Goal: Task Accomplishment & Management: Use online tool/utility

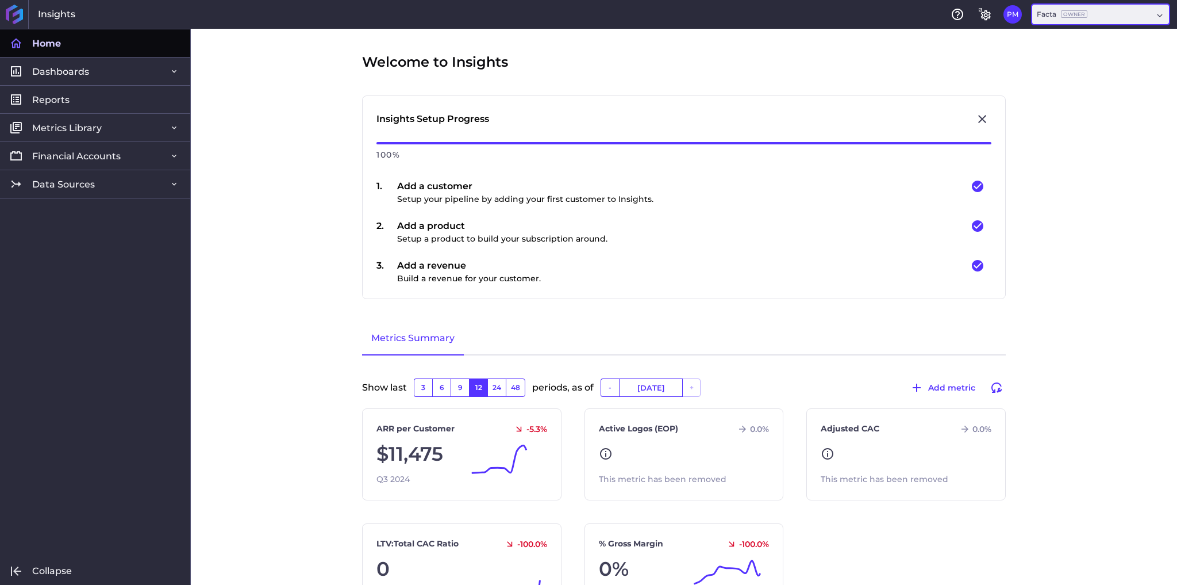
click at [1101, 16] on div "Facta Owner" at bounding box center [1095, 14] width 116 height 10
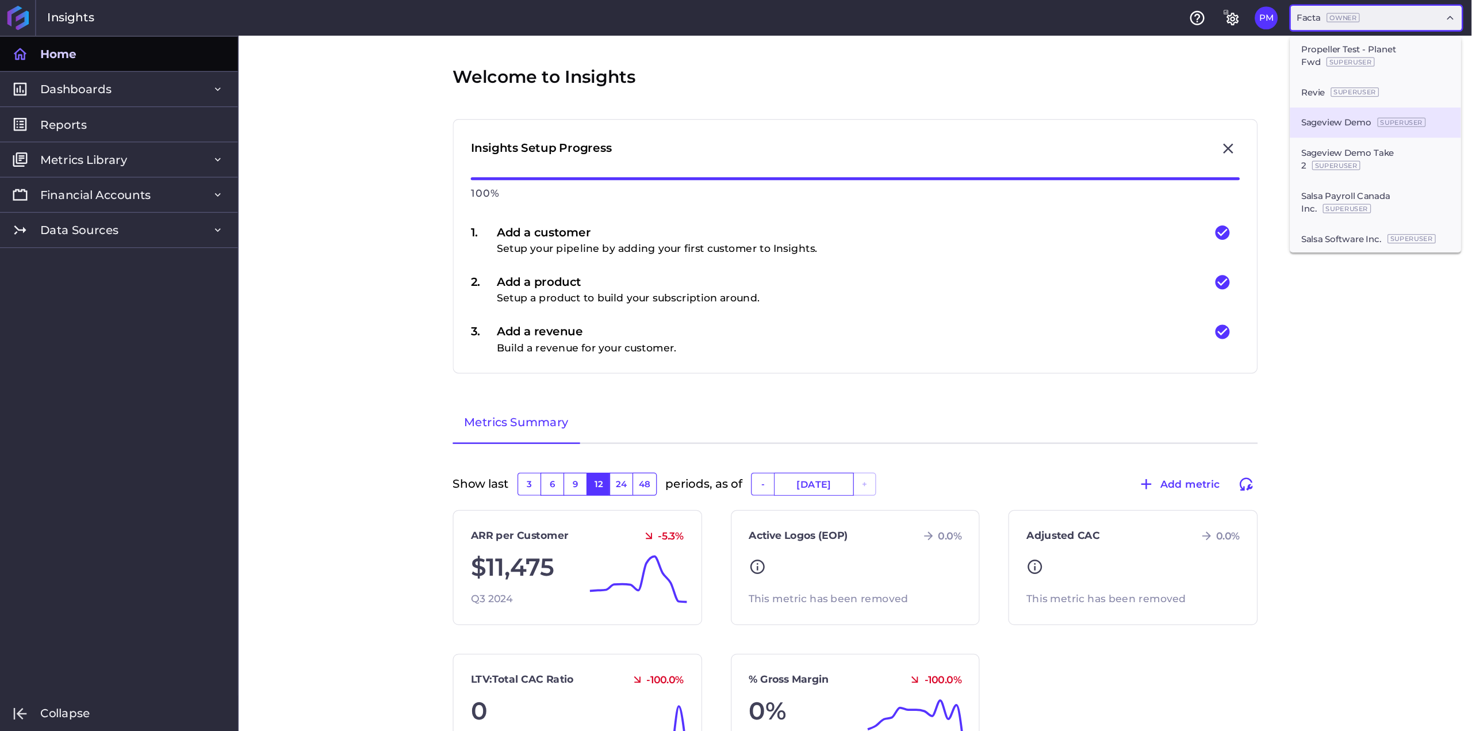
scroll to position [1196, 0]
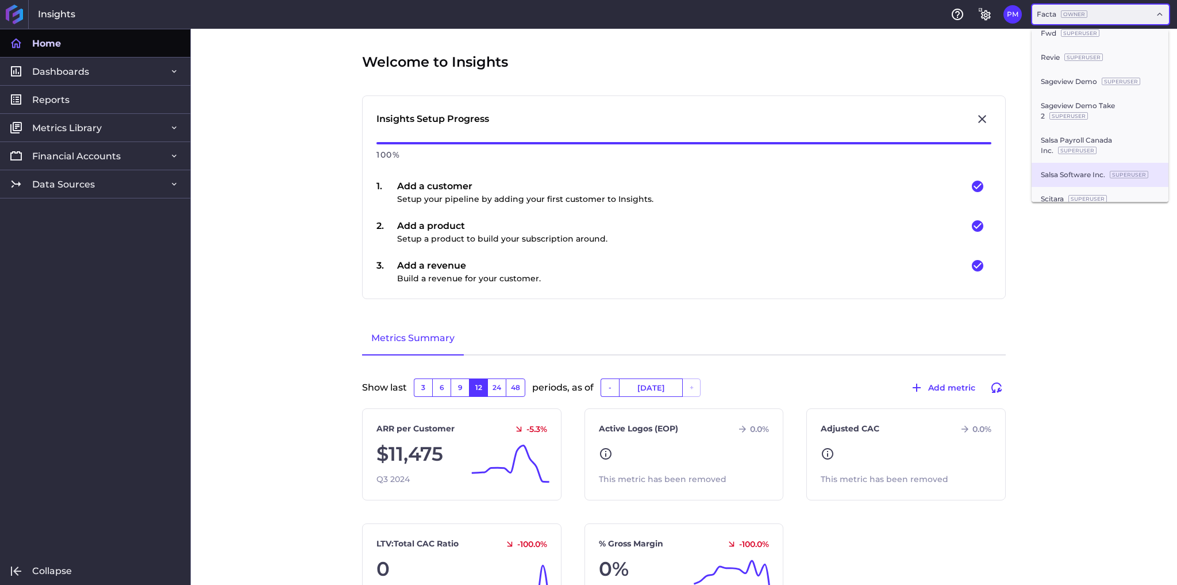
click at [1083, 176] on div "Salsa Software Inc. SuperUser" at bounding box center [1100, 175] width 137 height 24
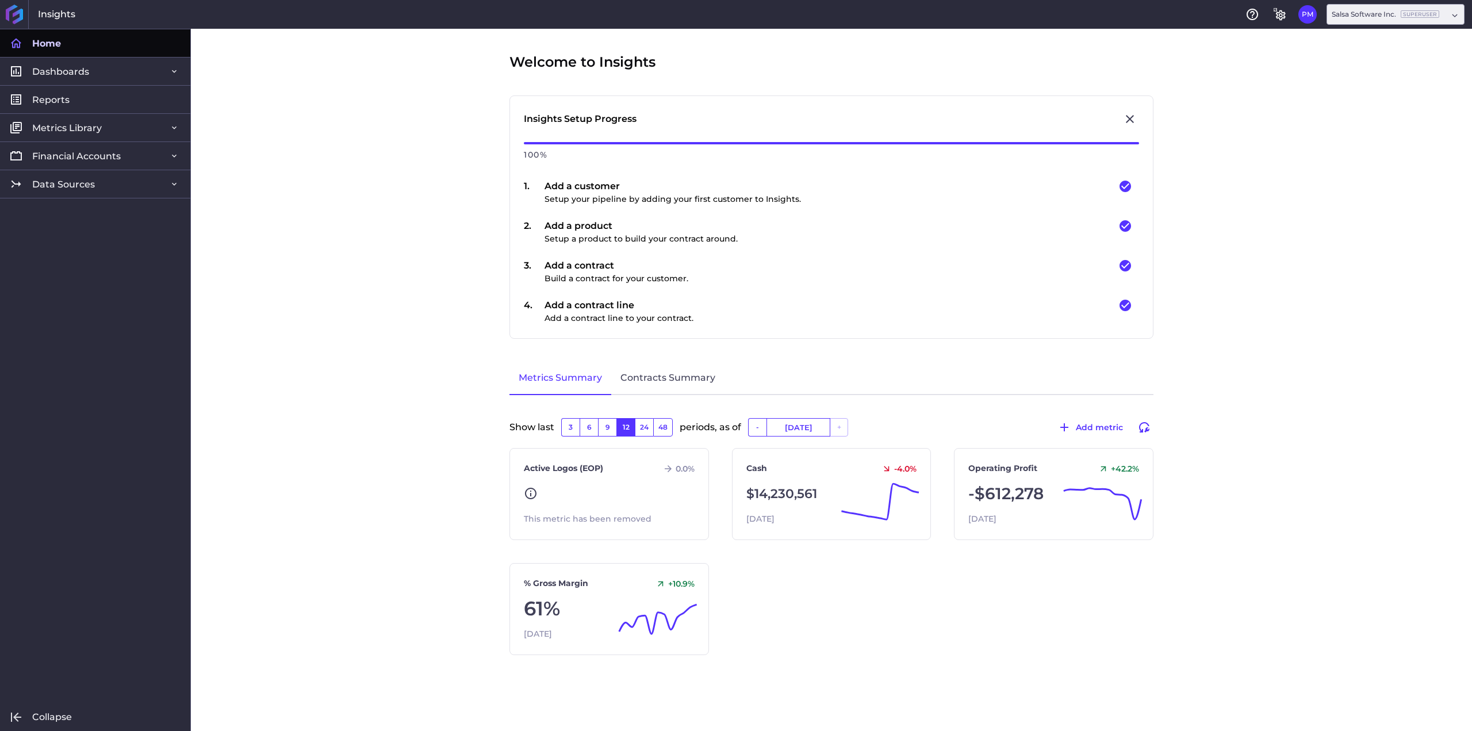
click at [320, 187] on div "Welcome to Insights Insights Setup Progress 100 % 1 . Add a customer Setup your…" at bounding box center [831, 380] width 1281 height 702
click at [75, 126] on span "Metrics Library" at bounding box center [67, 128] width 70 height 12
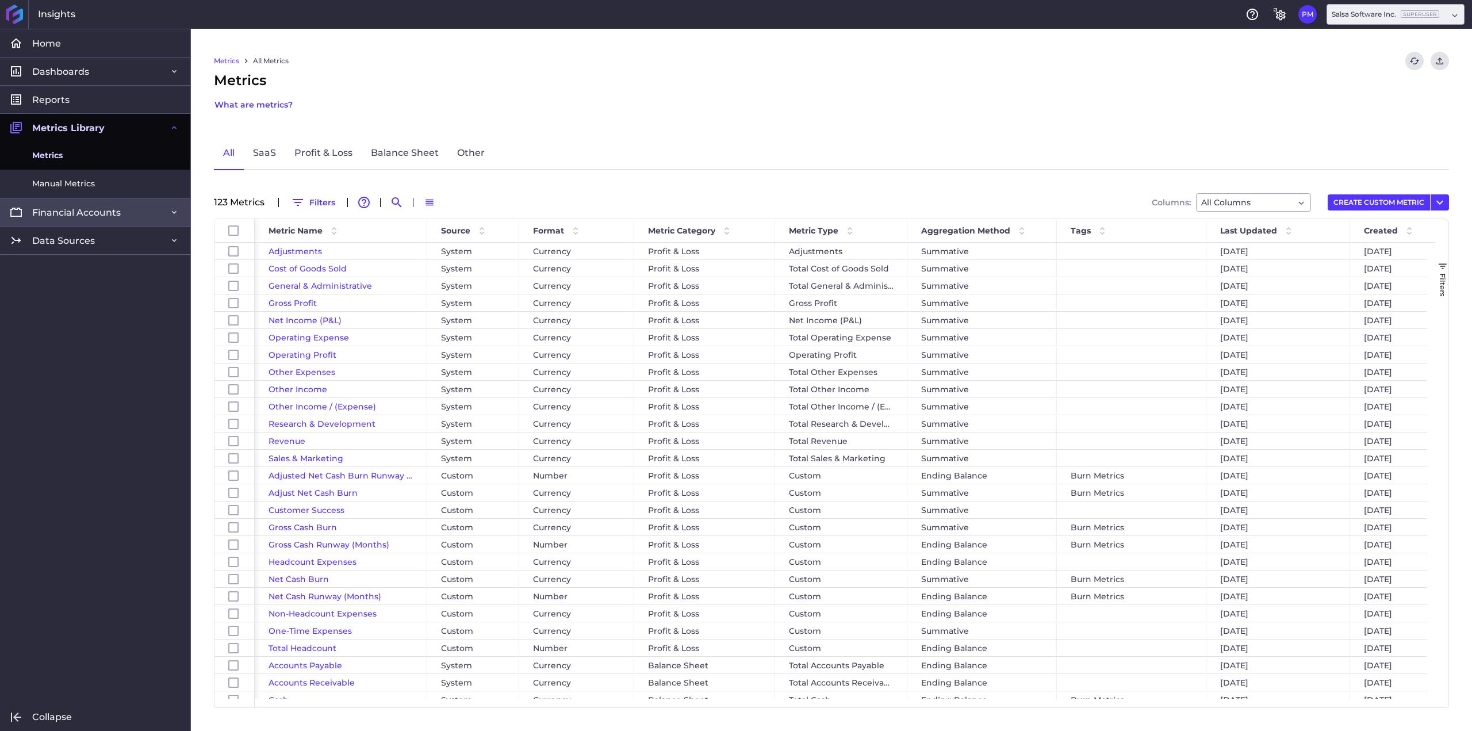
click at [86, 216] on span "Financial Accounts" at bounding box center [76, 212] width 89 height 12
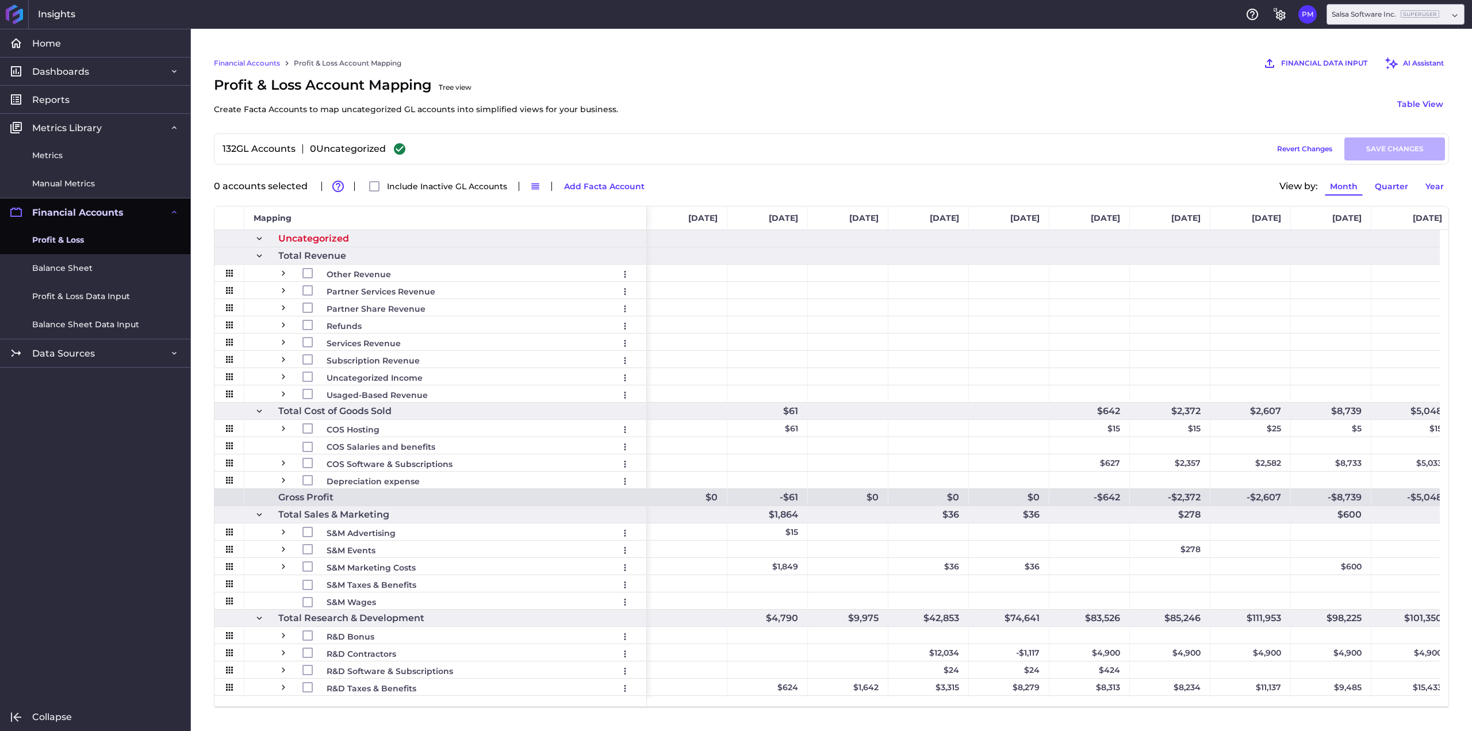
click at [258, 236] on span at bounding box center [259, 238] width 10 height 10
click at [260, 239] on span at bounding box center [259, 238] width 10 height 10
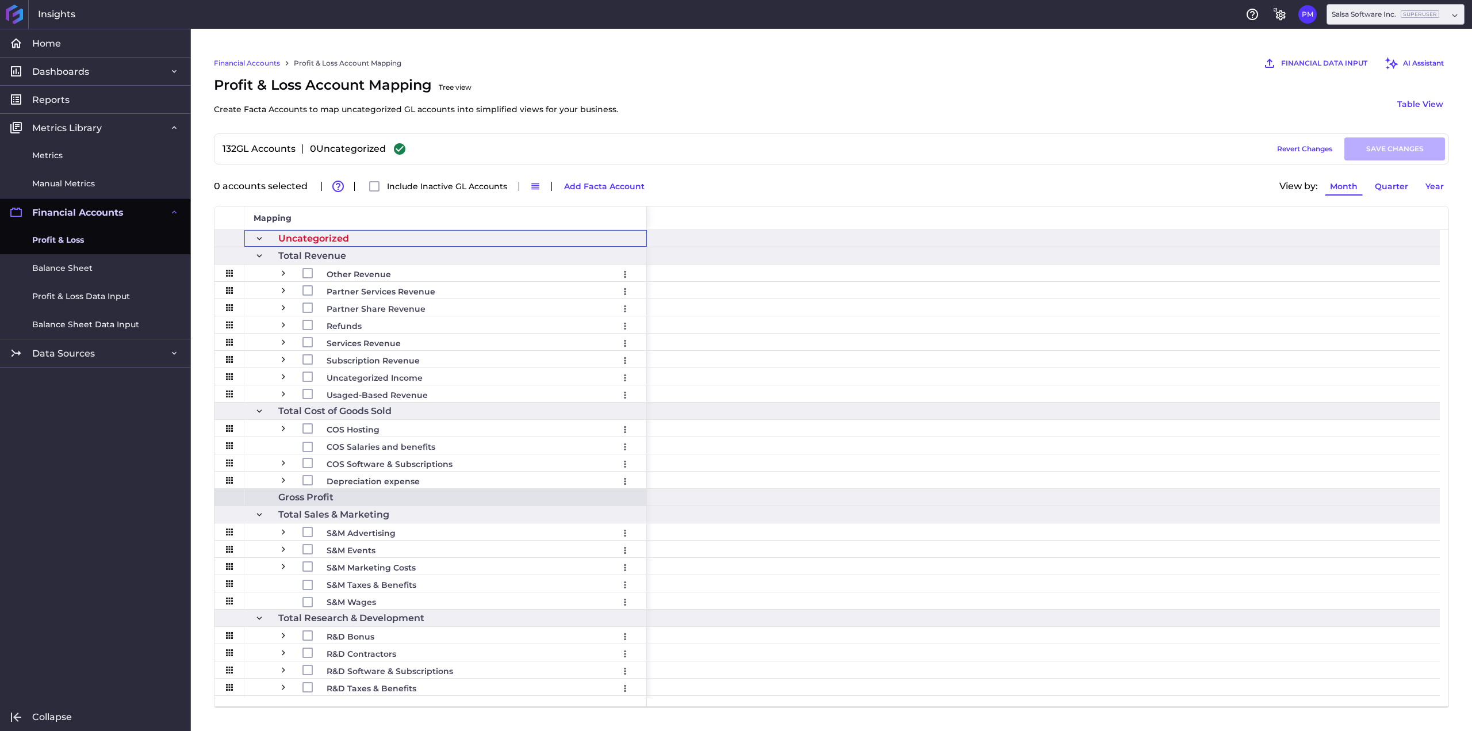
scroll to position [0, 3070]
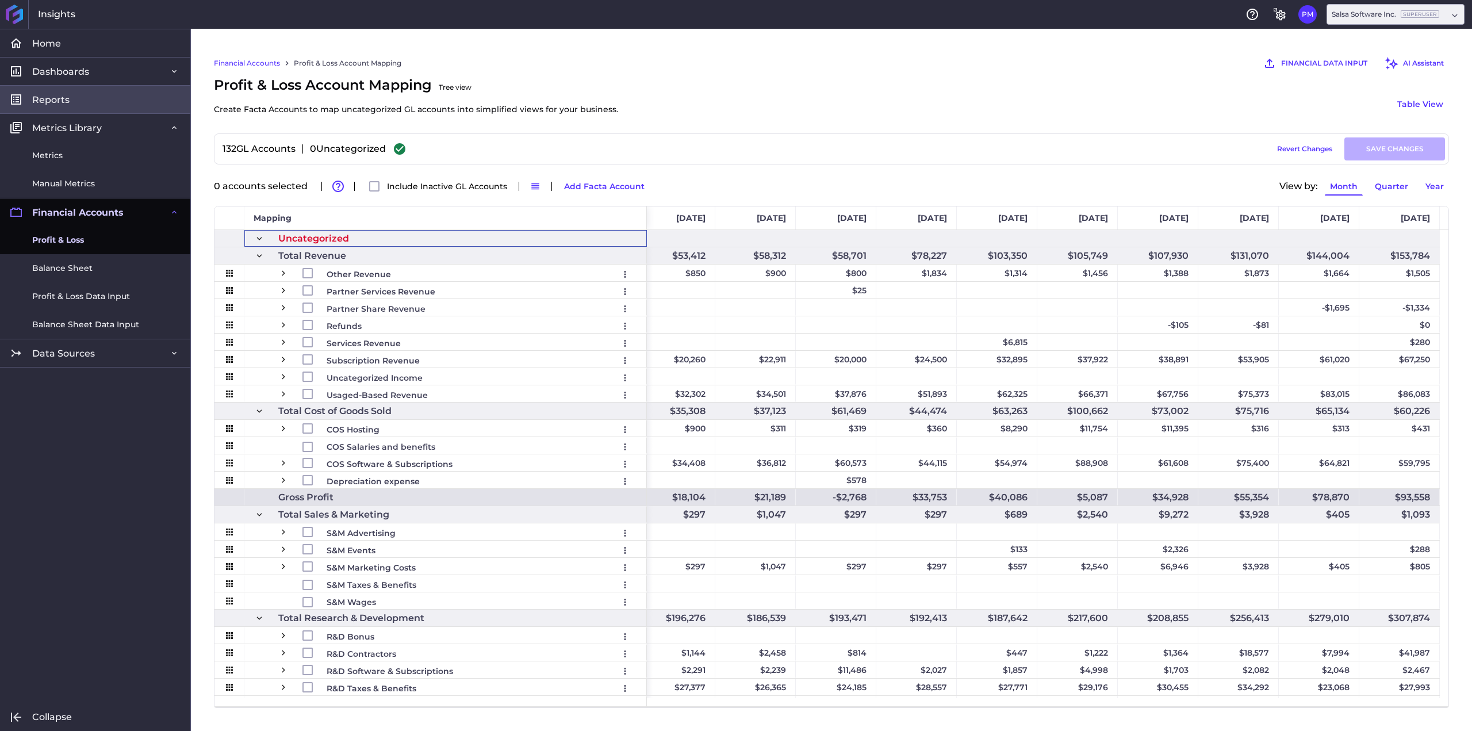
click at [67, 97] on span "Reports" at bounding box center [50, 100] width 37 height 12
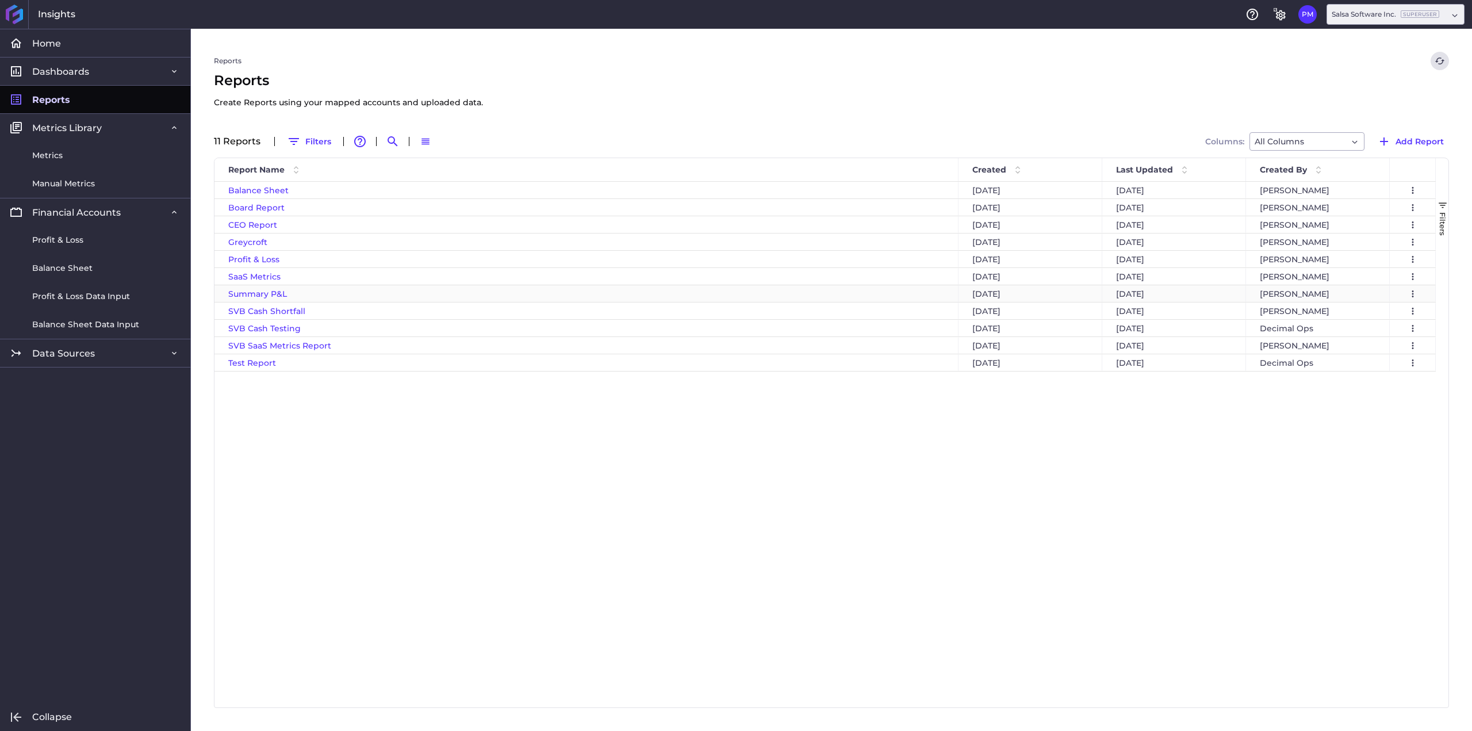
click at [257, 294] on span "Summary P&L" at bounding box center [257, 294] width 59 height 10
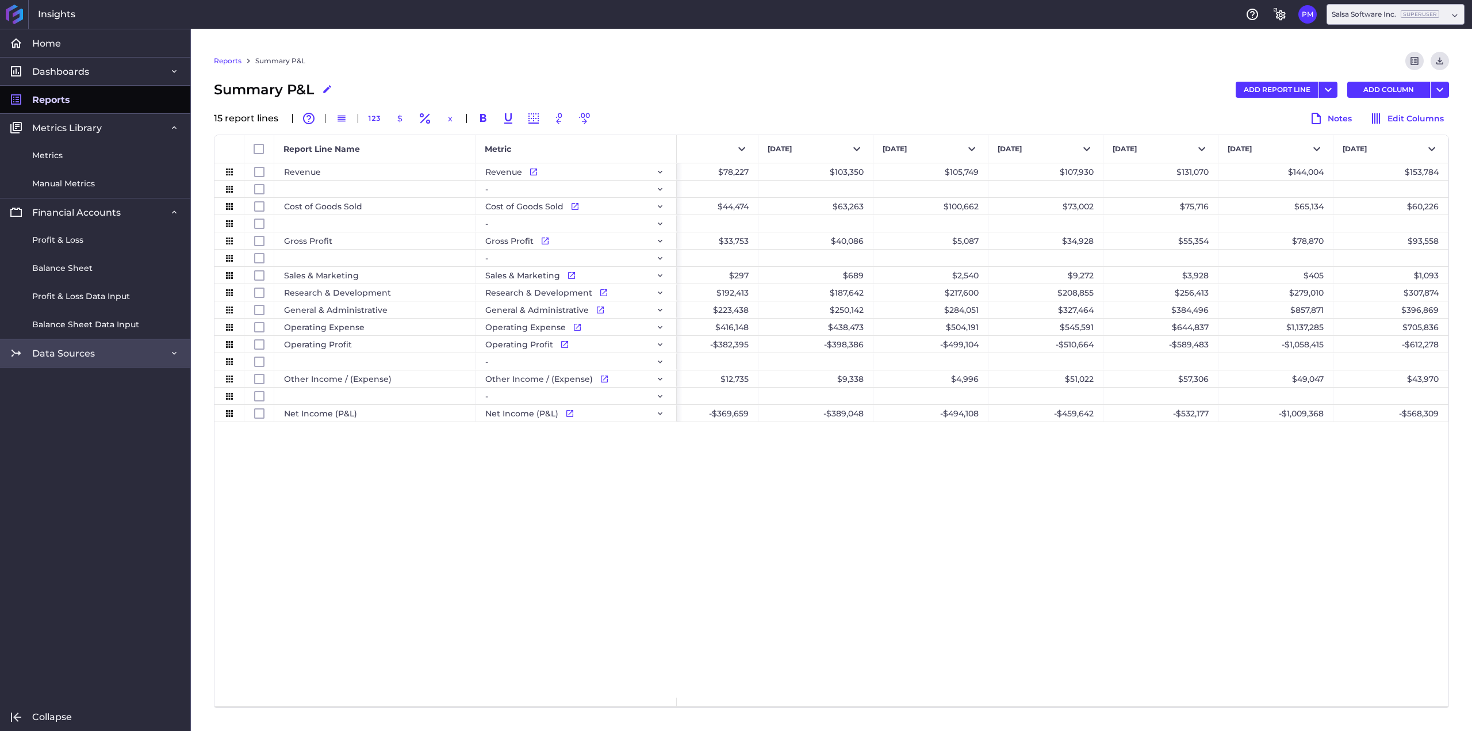
click at [57, 356] on span "Data Sources" at bounding box center [63, 353] width 63 height 12
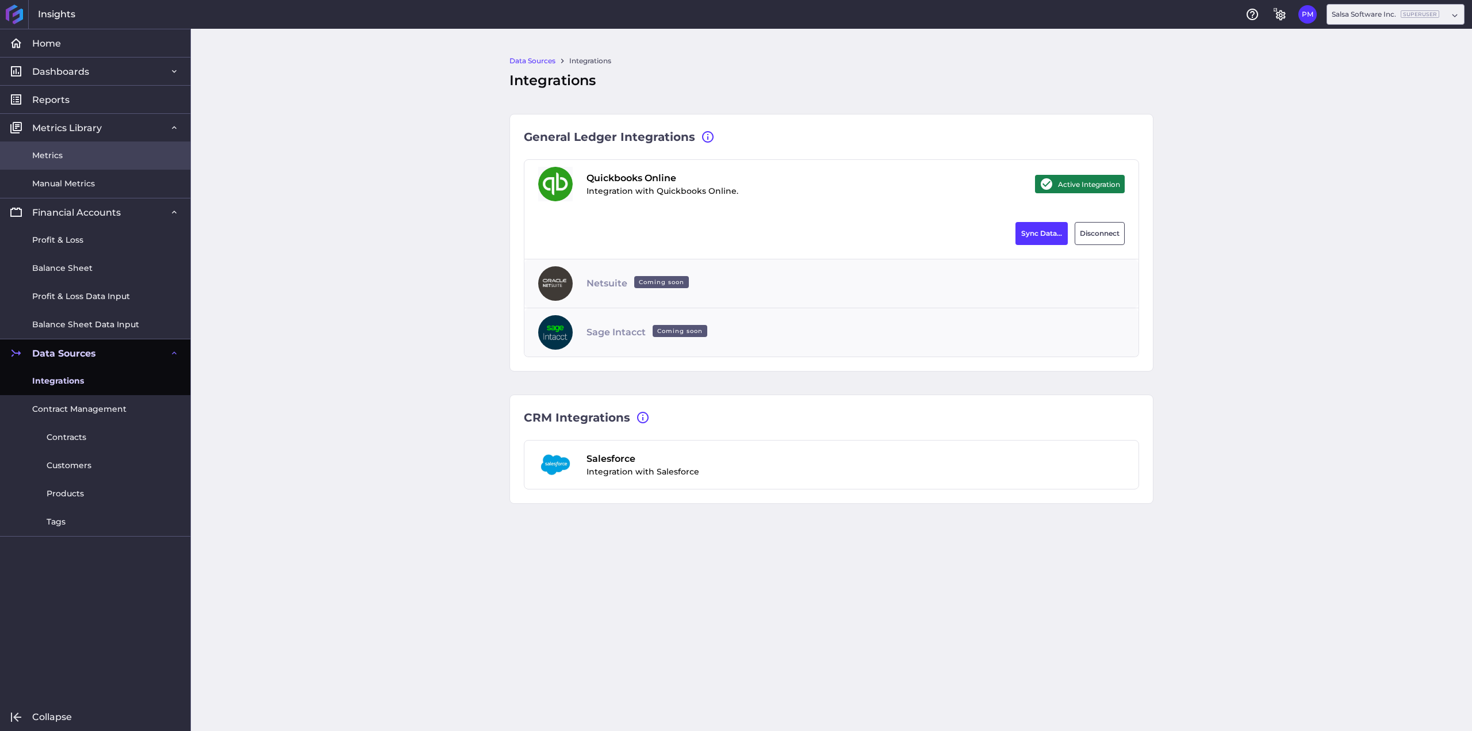
click at [63, 157] on link "Metrics" at bounding box center [95, 155] width 190 height 28
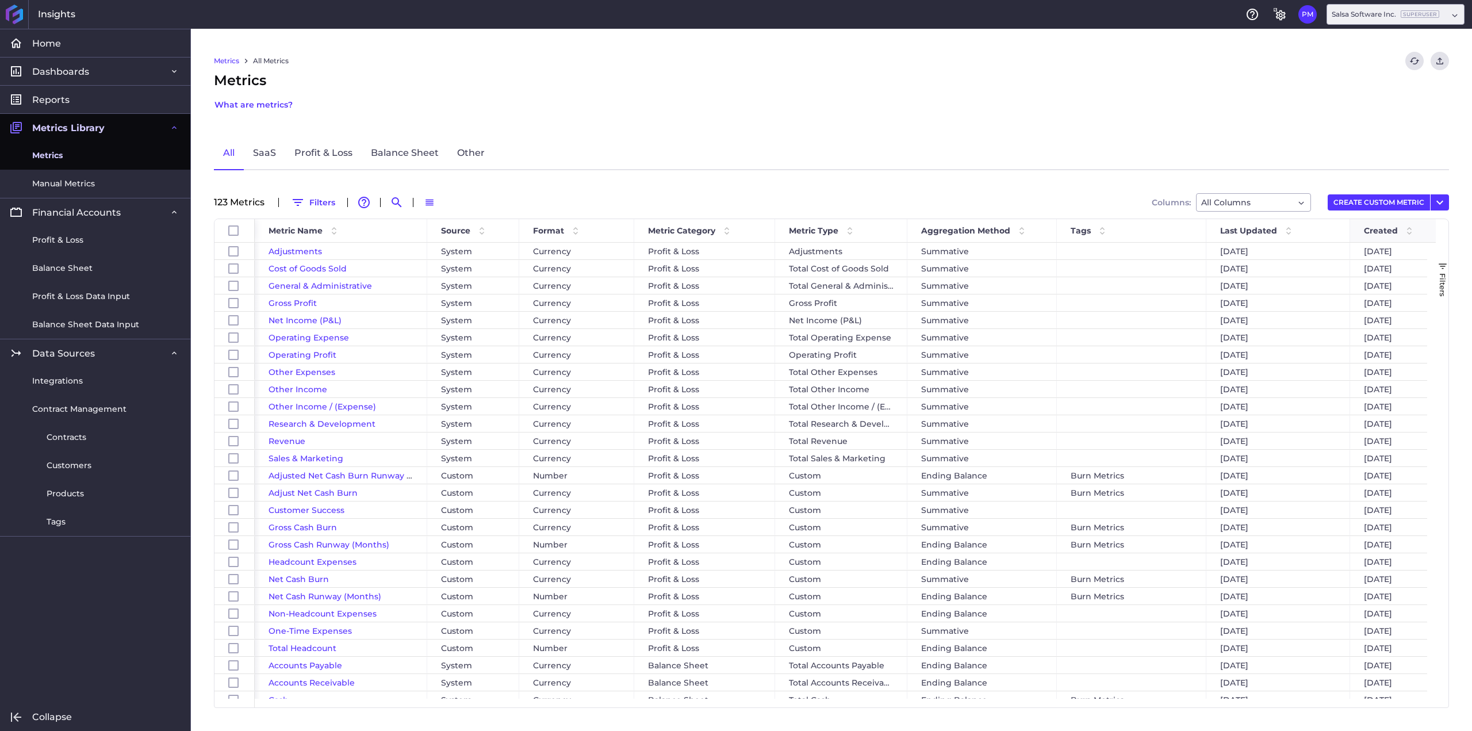
click at [1177, 228] on span "Created" at bounding box center [1381, 230] width 34 height 10
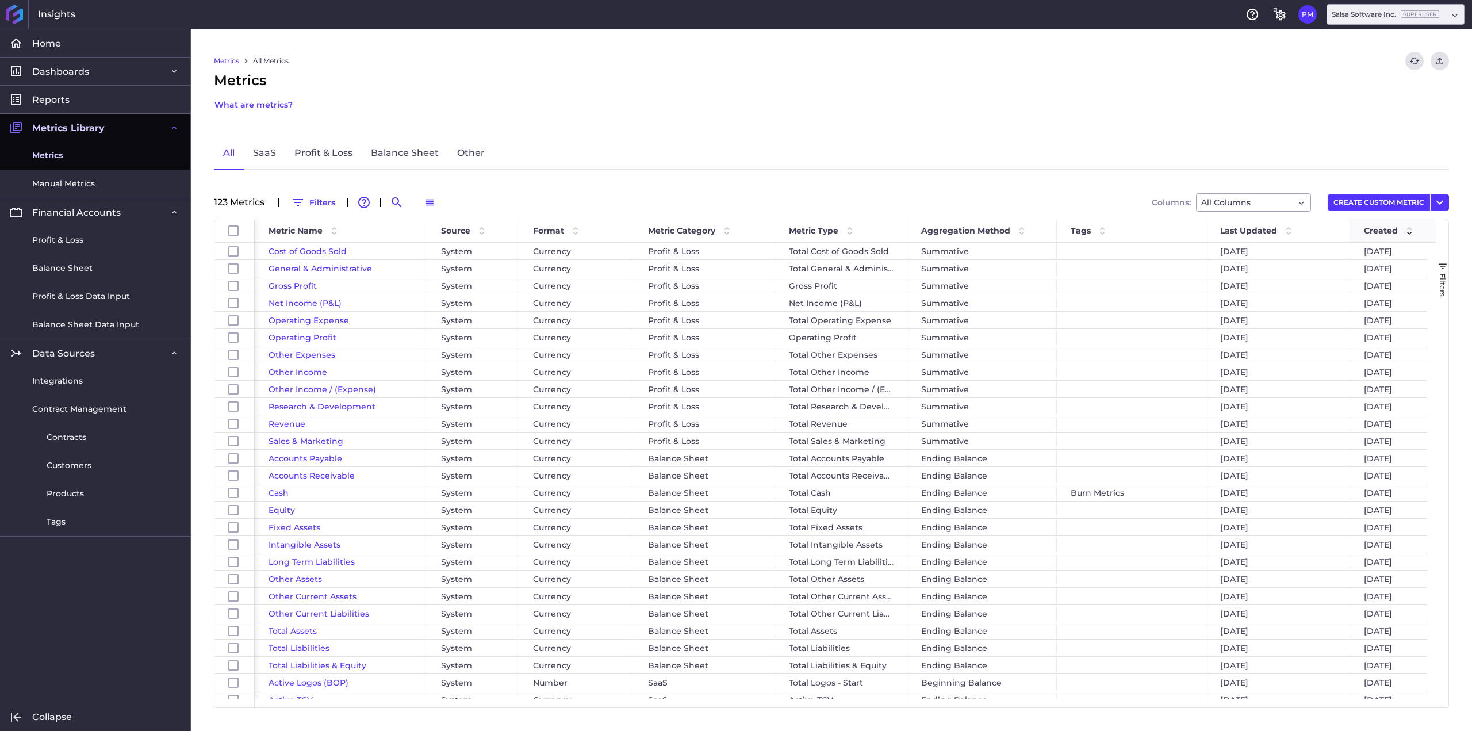
click at [1177, 230] on span "Created" at bounding box center [1381, 230] width 34 height 10
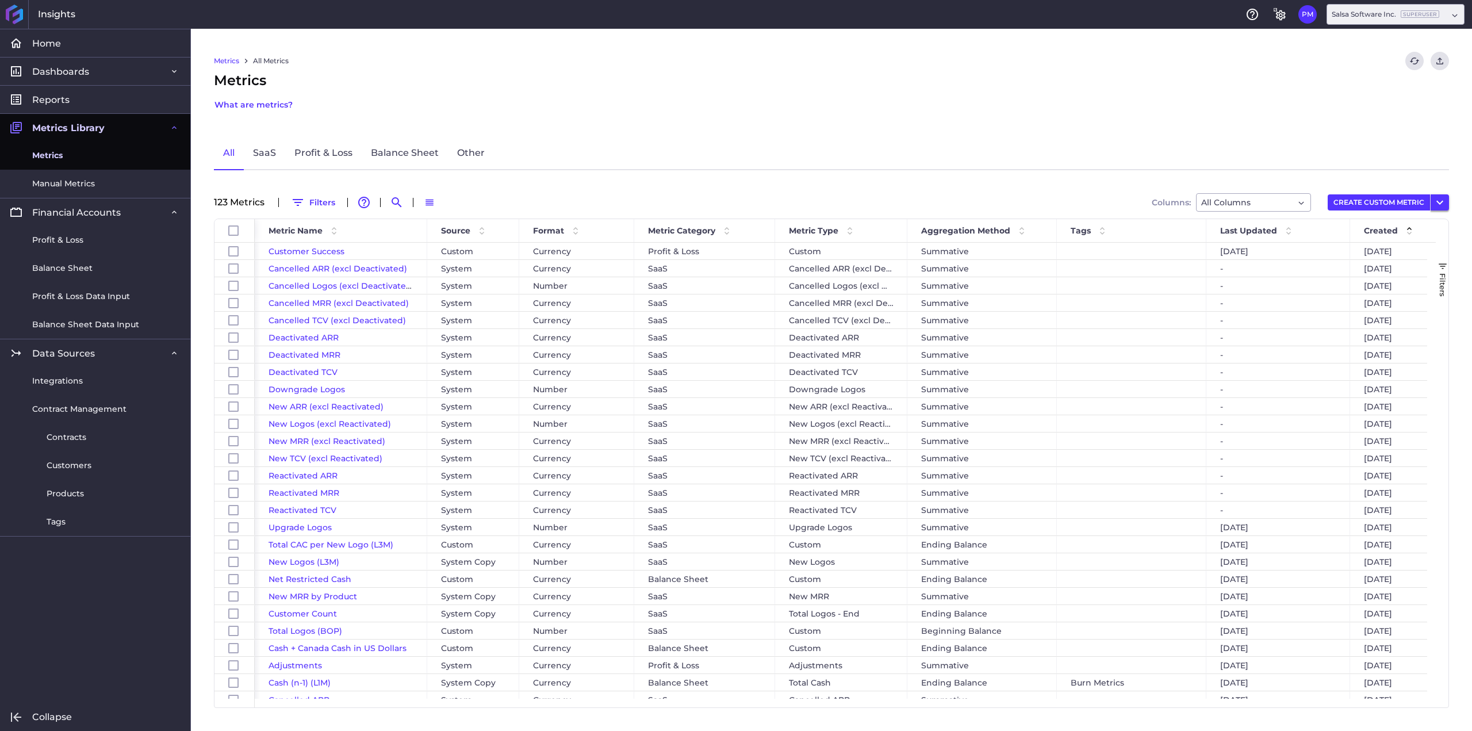
click at [1177, 201] on icon "User Menu" at bounding box center [1440, 202] width 14 height 14
click at [327, 156] on link "Profit & Loss" at bounding box center [323, 153] width 76 height 33
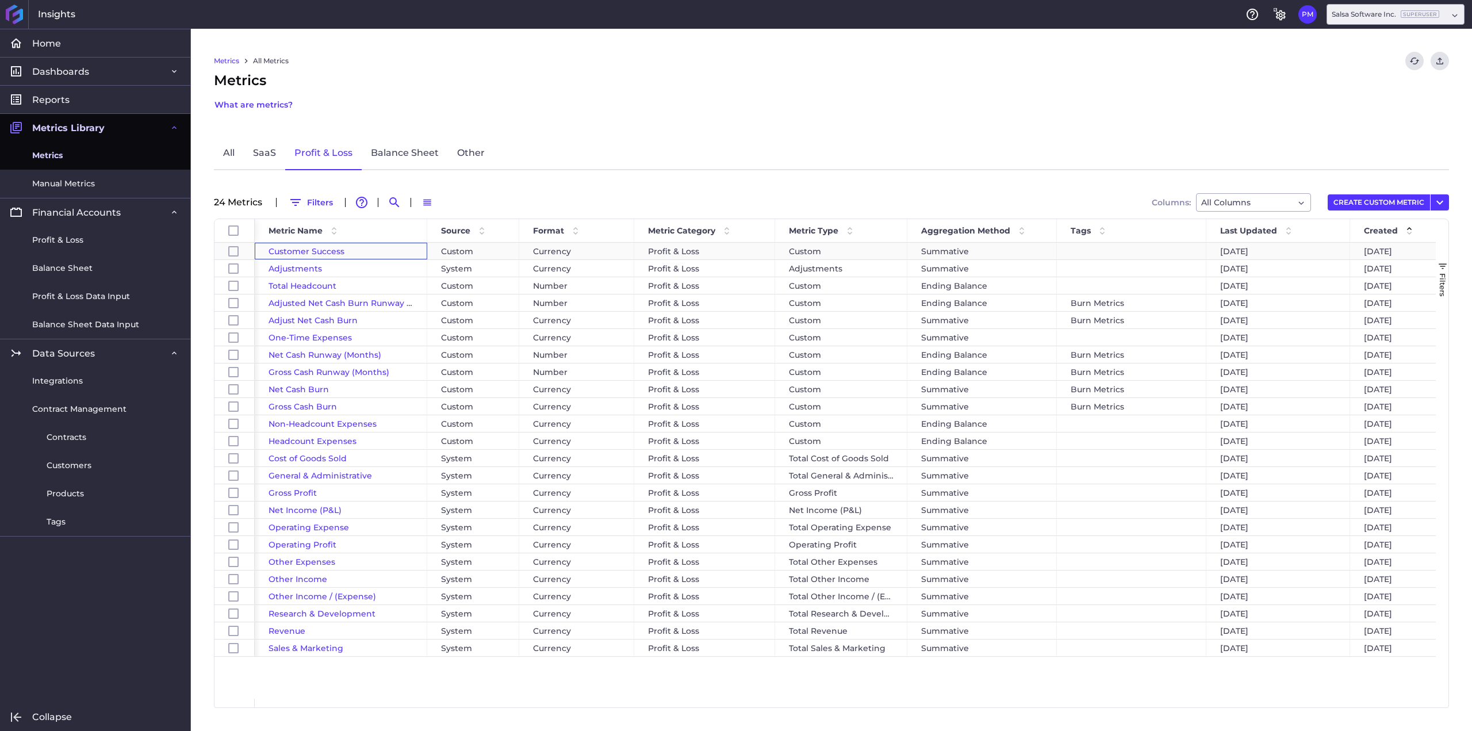
click at [303, 252] on span "Customer Success" at bounding box center [306, 251] width 76 height 10
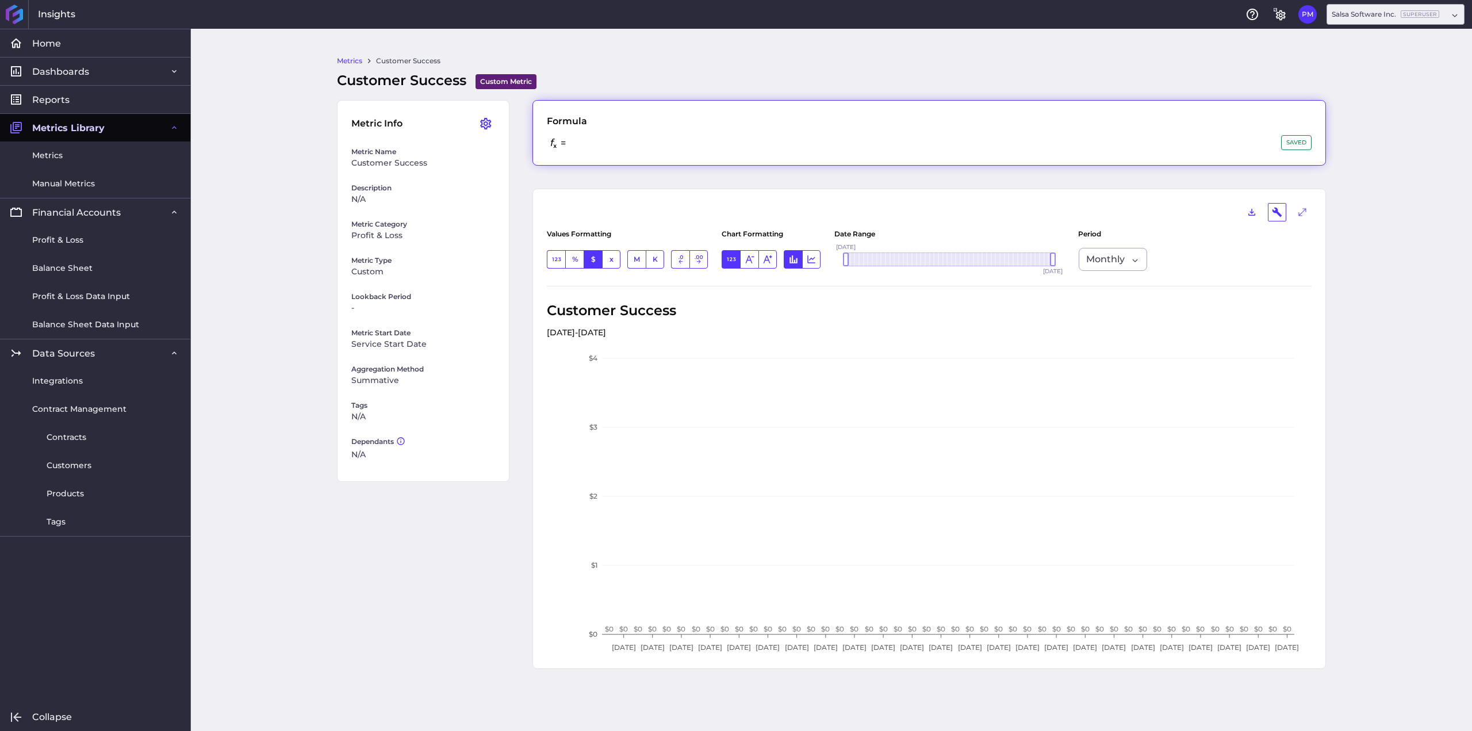
click at [571, 140] on span at bounding box center [569, 143] width 6 height 16
click at [617, 143] on div "= SAVED" at bounding box center [929, 143] width 765 height 16
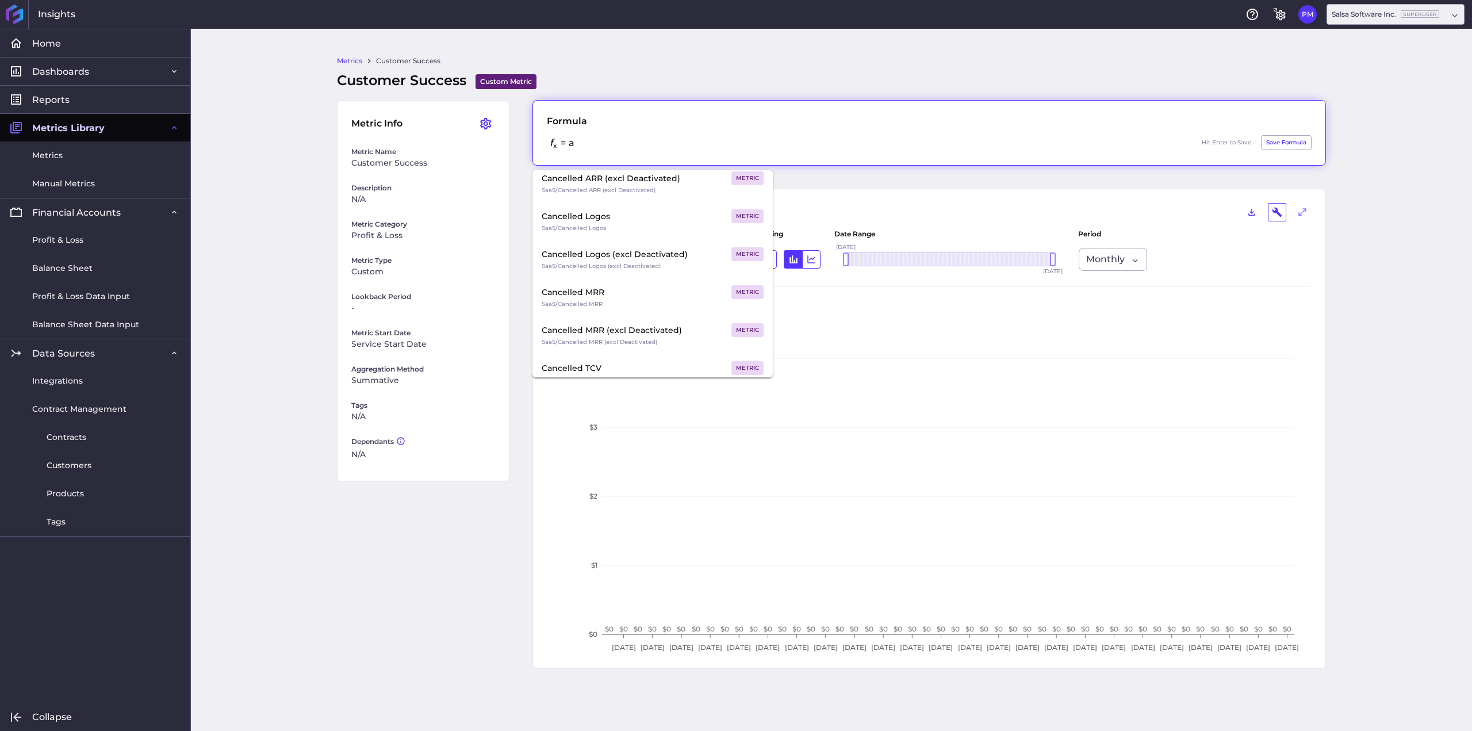
scroll to position [919, 0]
click at [276, 213] on div "Metrics Customer Success Customer Success Custom Metric Custom Metric allows yo…" at bounding box center [831, 380] width 1281 height 702
click at [259, 584] on div "Metrics Customer Success Customer Success Custom Metric Custom Metric allows yo…" at bounding box center [831, 380] width 1281 height 702
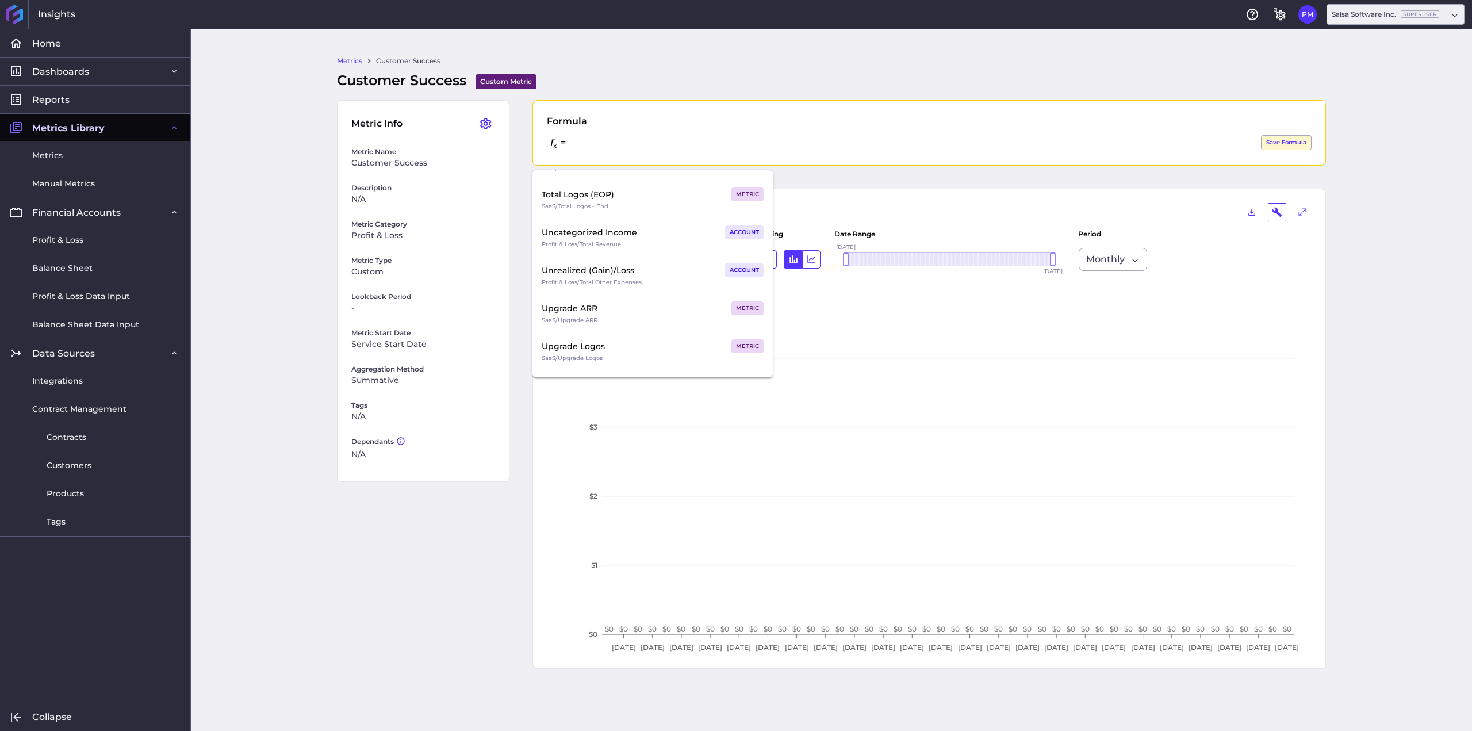
scroll to position [7535, 0]
click at [269, 163] on div "Metrics Customer Success Customer Success Custom Metric Custom Metric allows yo…" at bounding box center [831, 380] width 1281 height 702
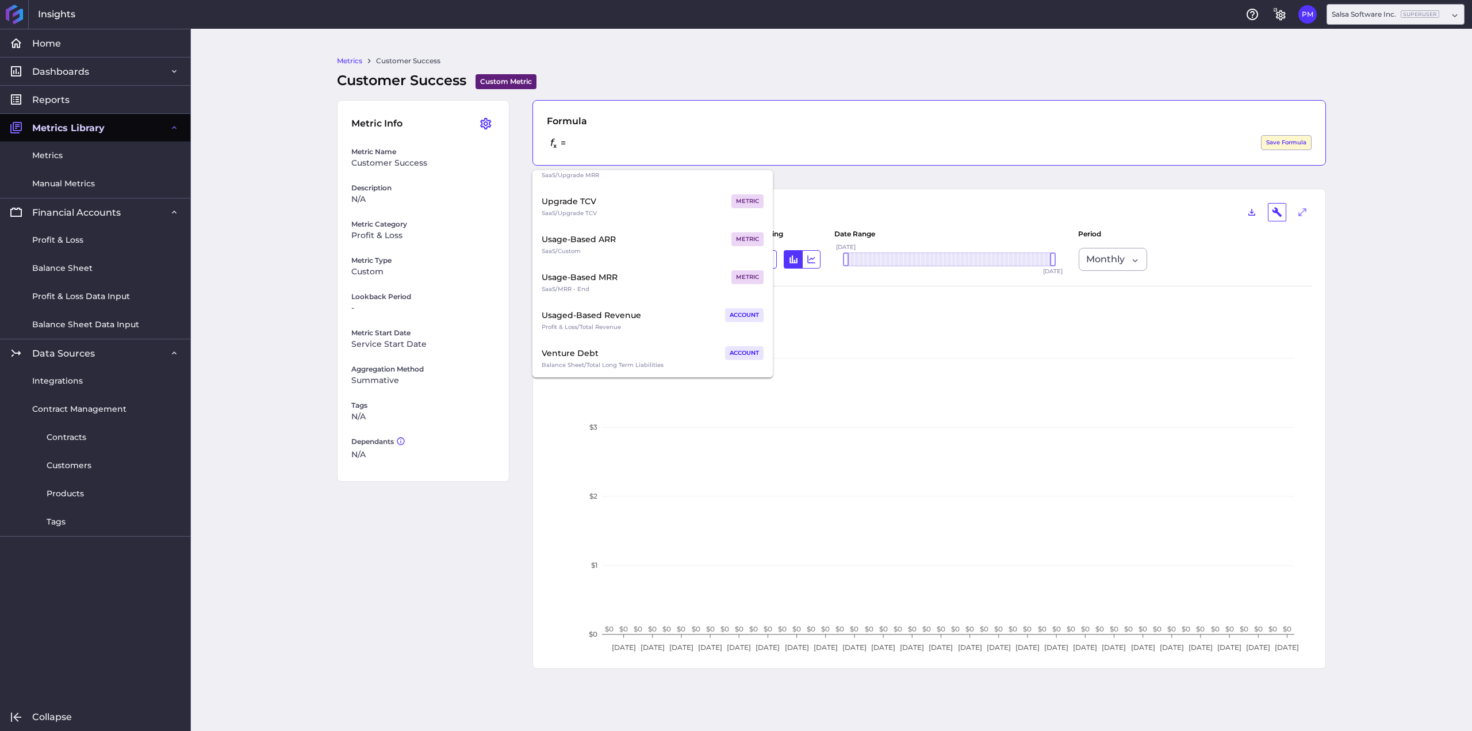
click at [588, 139] on div "= Hit Enter to Save Save Formula" at bounding box center [929, 143] width 765 height 16
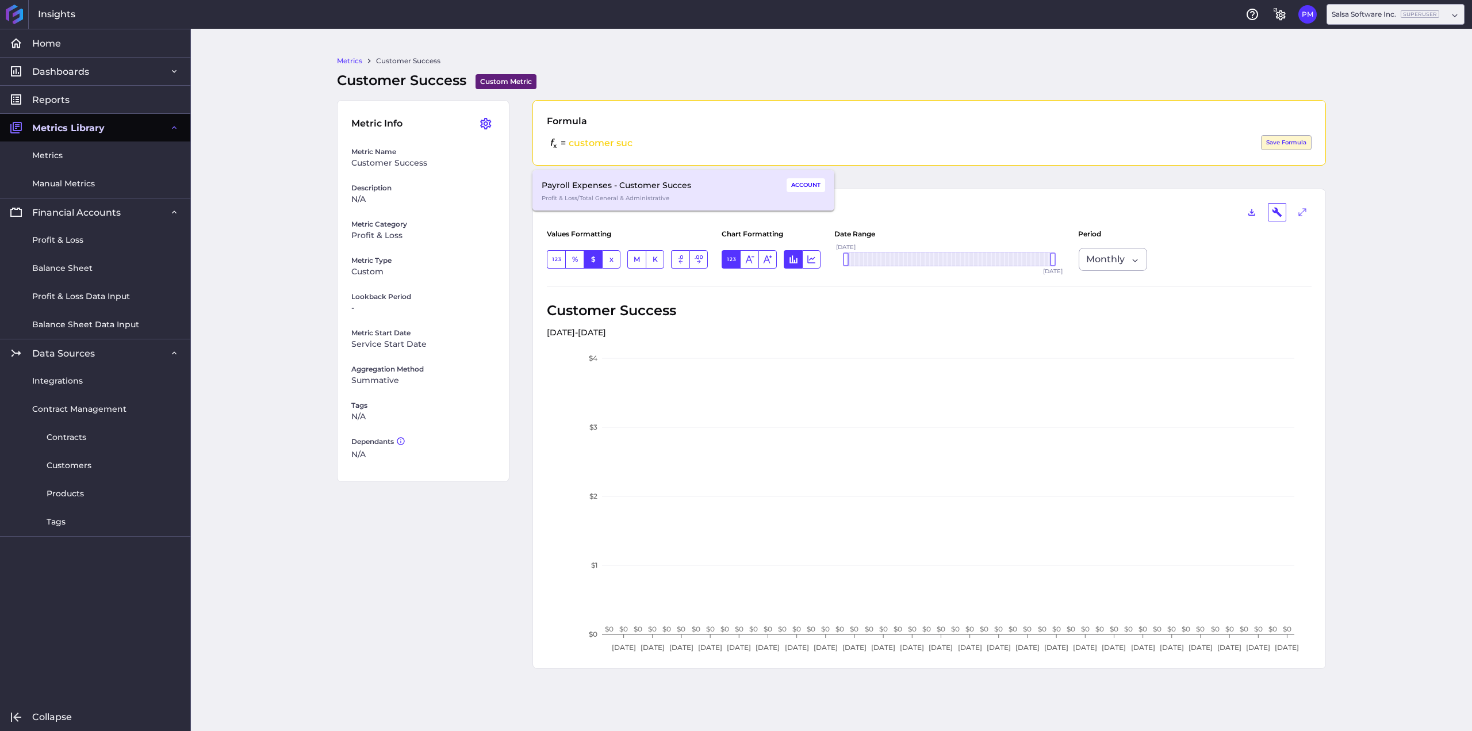
click at [627, 184] on div "Payroll Expenses - Customer Succes Tab to Auto Complete" at bounding box center [657, 185] width 231 height 16
click at [1177, 247] on div "Metrics Customer Success Customer Success Custom Metric Custom Metric allows yo…" at bounding box center [831, 380] width 1281 height 702
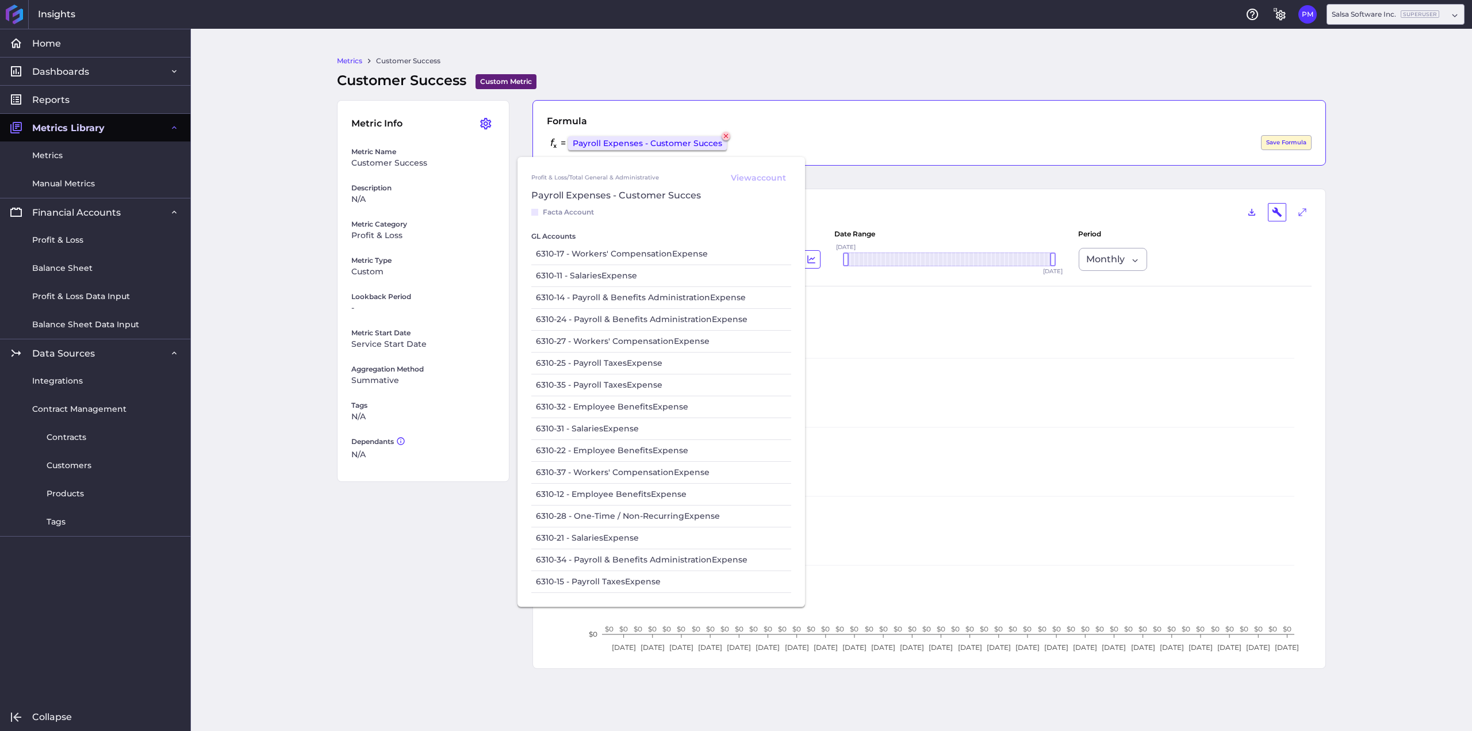
click at [730, 135] on icon at bounding box center [725, 135] width 7 height 7
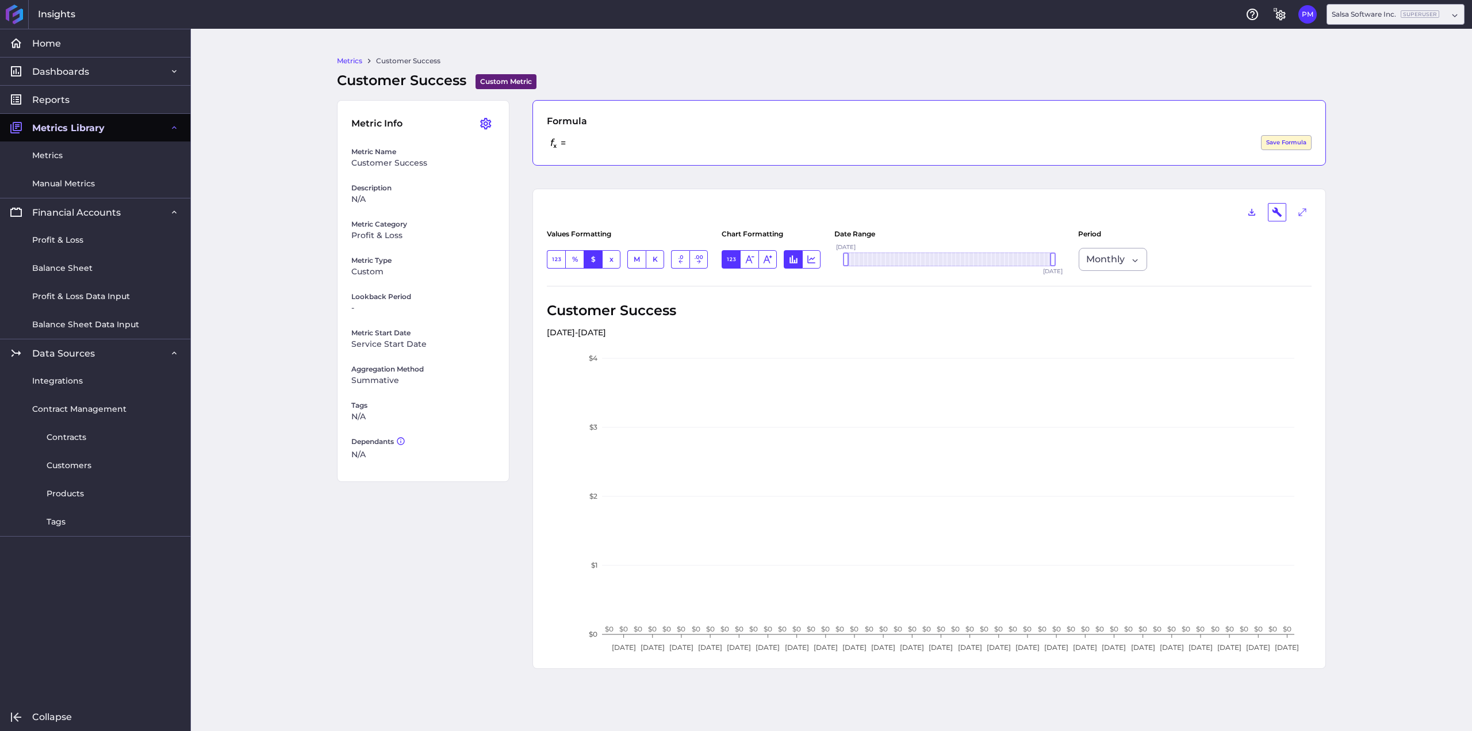
click at [268, 190] on div "Metrics Customer Success Customer Success Custom Metric Custom Metric allows yo…" at bounding box center [831, 380] width 1281 height 702
click at [611, 135] on div "Formula = Hit Enter to Save Save Formula" at bounding box center [928, 133] width 793 height 66
click at [78, 244] on span "Profit & Loss" at bounding box center [57, 240] width 51 height 12
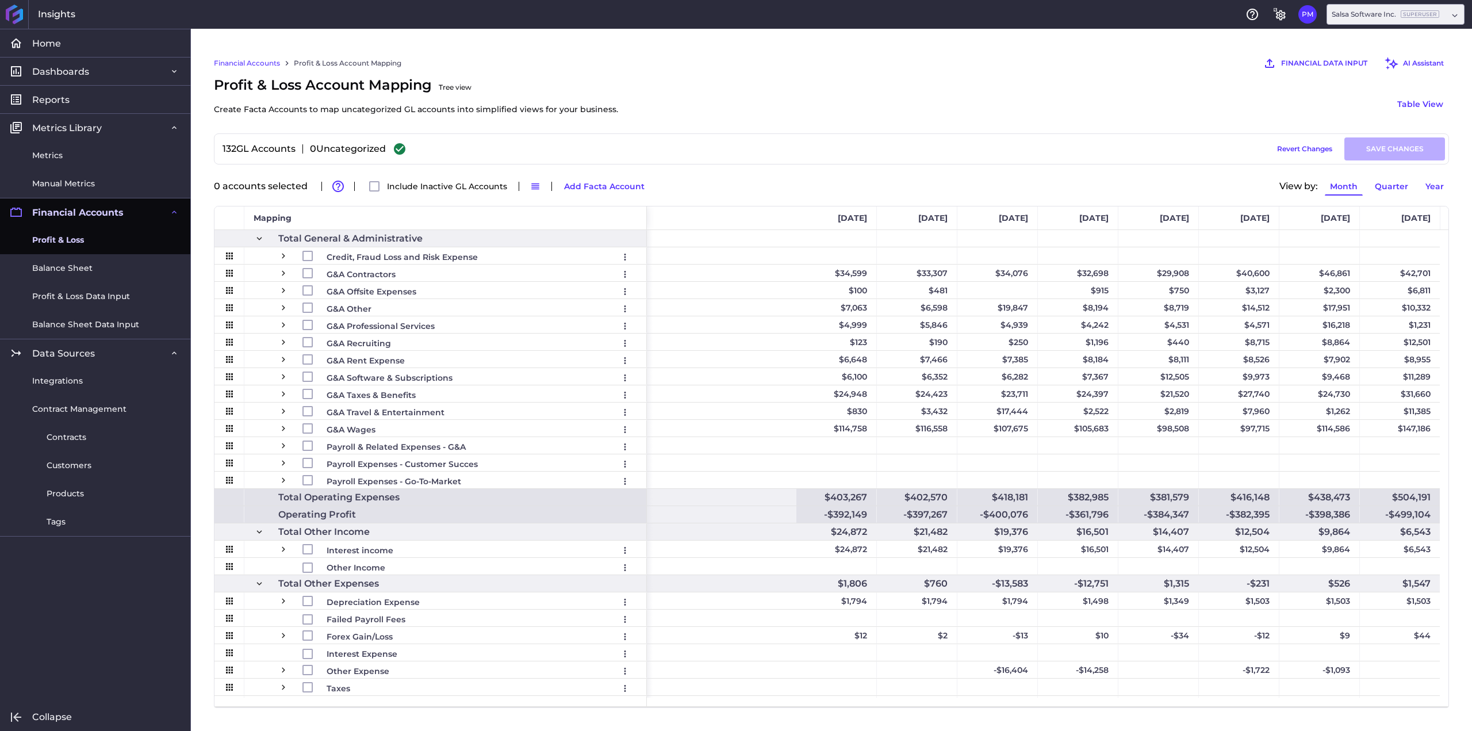
scroll to position [0, 3070]
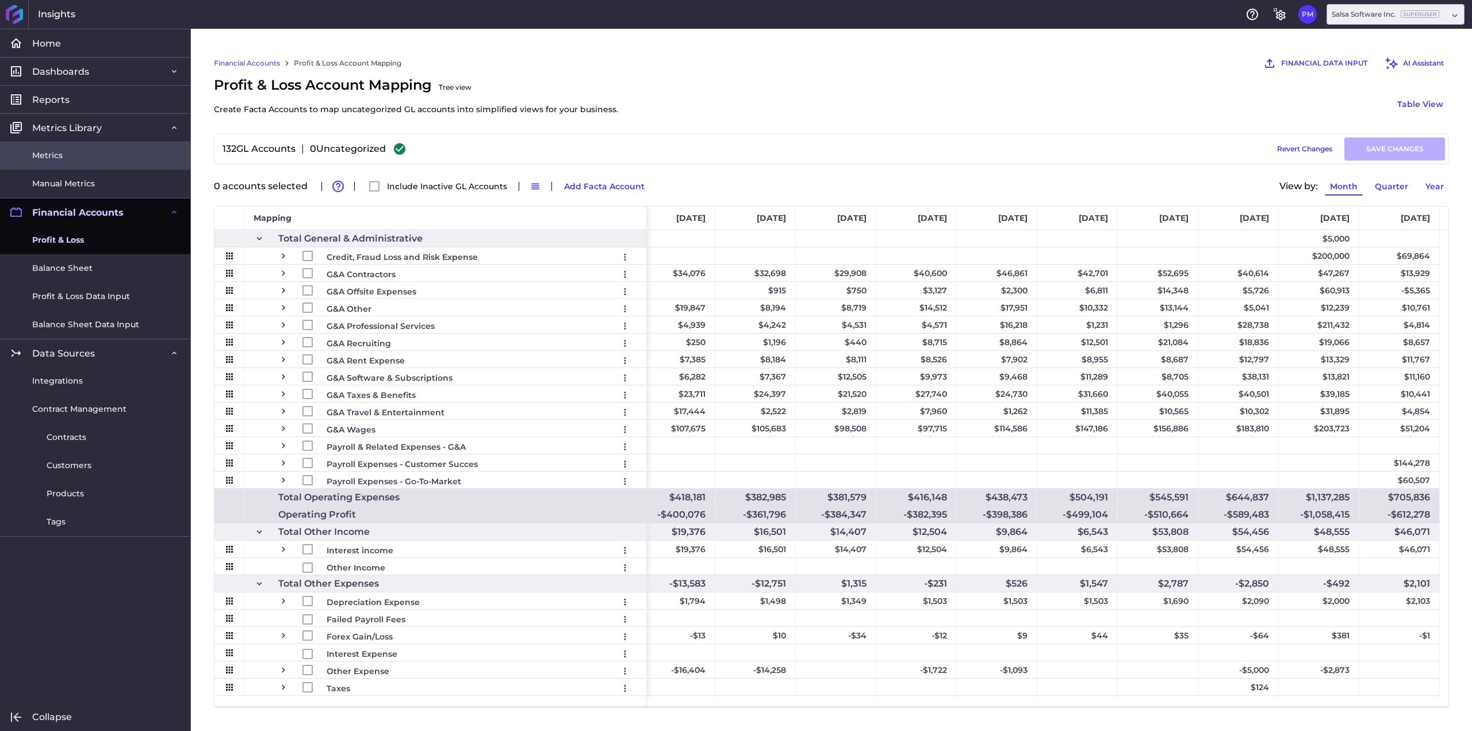
click at [61, 157] on span "Metrics" at bounding box center [47, 155] width 30 height 12
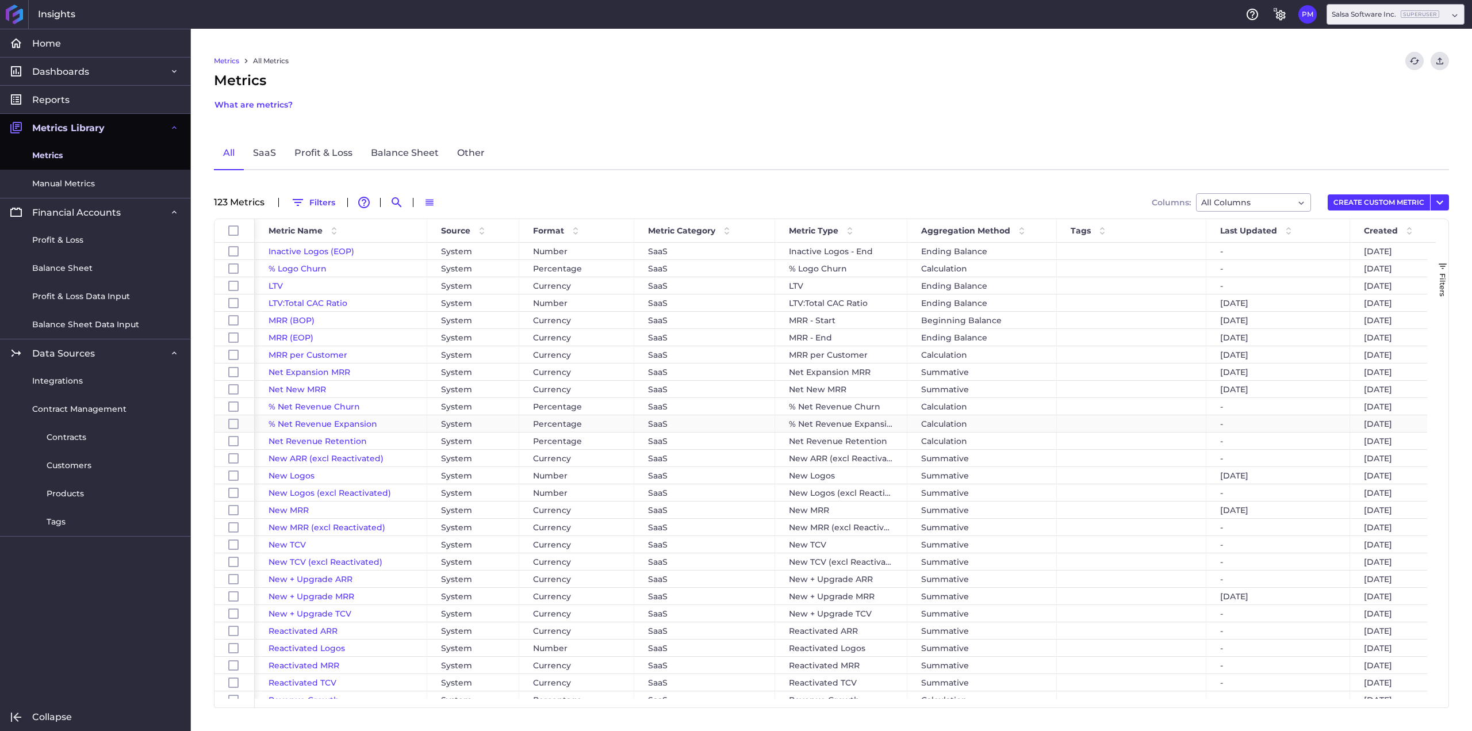
scroll to position [1665, 0]
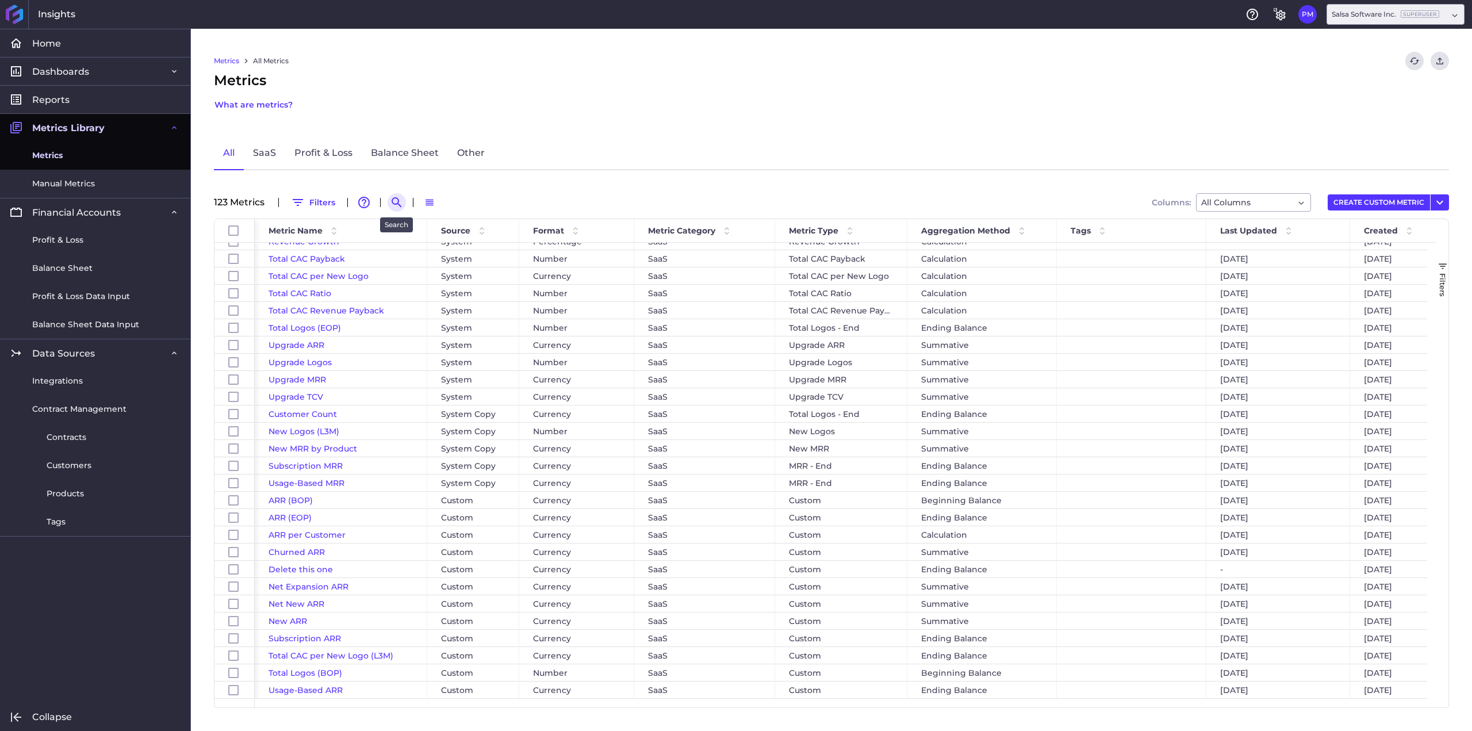
click at [397, 202] on icon "Search by" at bounding box center [397, 202] width 14 height 14
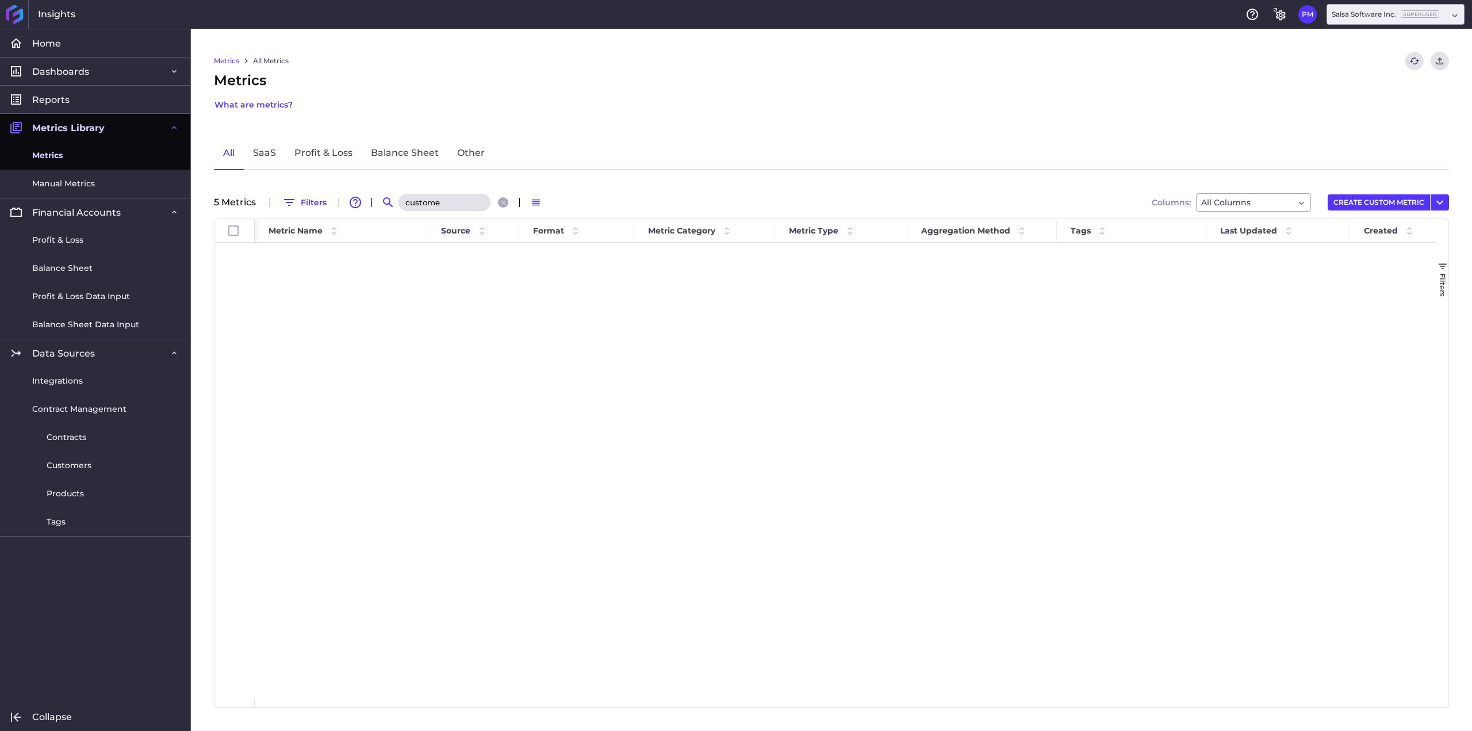
scroll to position [0, 0]
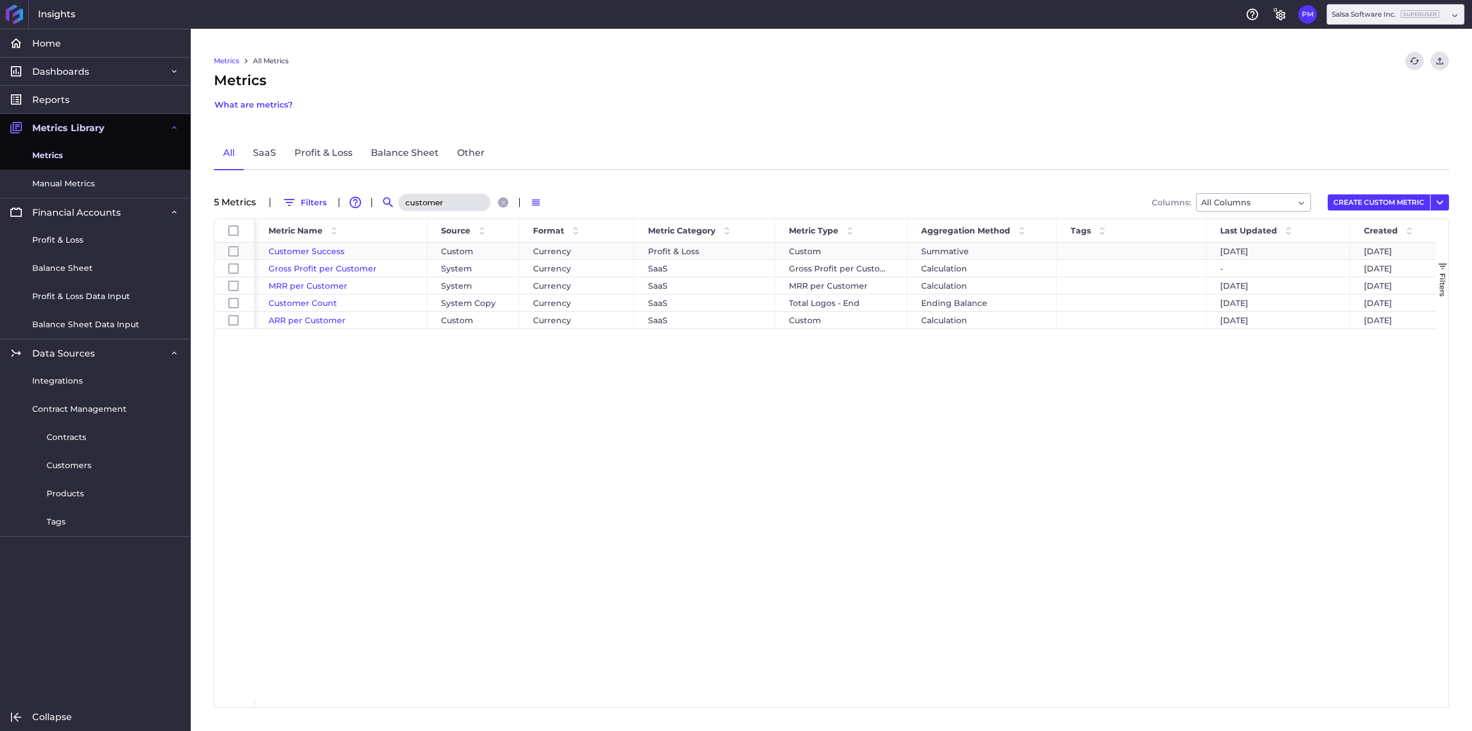
type input "customer"
click at [304, 250] on span "Customer Success" at bounding box center [306, 251] width 76 height 10
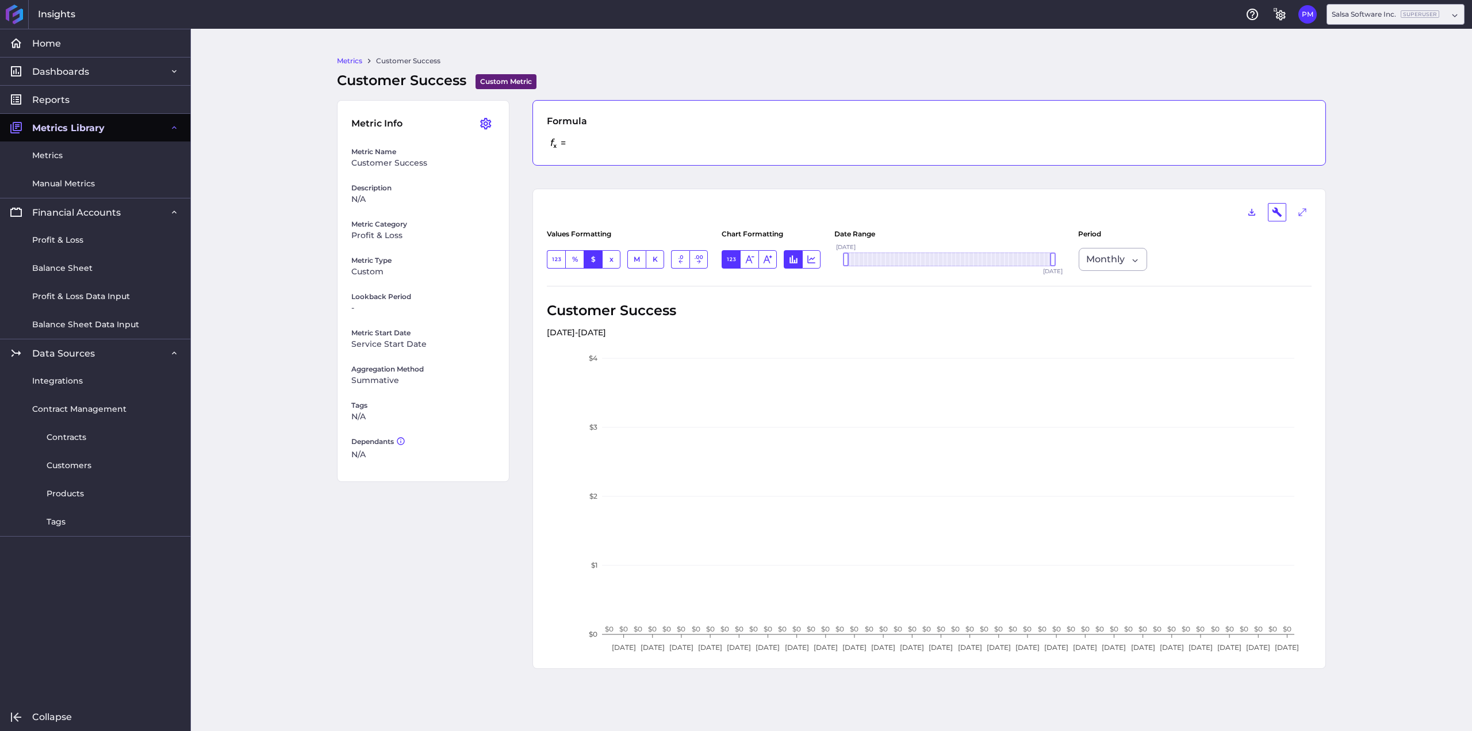
click at [631, 143] on div "= SAVED" at bounding box center [929, 143] width 765 height 16
click at [635, 187] on div "Payroll Expenses - Customer Succes Tab to Auto Complete" at bounding box center [657, 185] width 231 height 16
click at [1177, 140] on button "Save Formula" at bounding box center [1286, 142] width 51 height 15
click at [271, 268] on div "Metrics Customer Success Customer Success Custom Metric Custom Metric allows yo…" at bounding box center [831, 380] width 1281 height 702
click at [291, 204] on div "Metrics Customer Success Customer Success Custom Metric Custom Metric allows yo…" at bounding box center [831, 380] width 1281 height 702
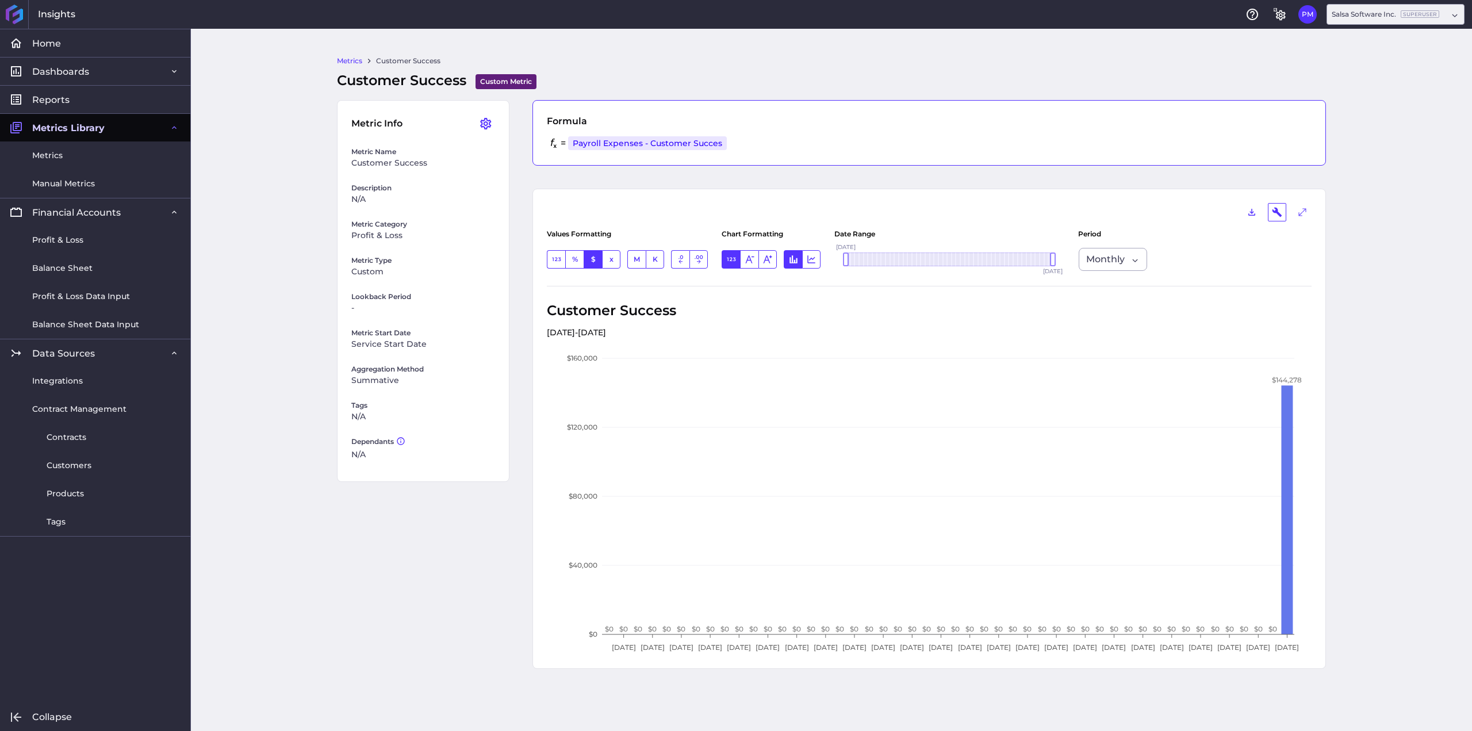
click at [253, 198] on div "Metrics Customer Success Customer Success Custom Metric Custom Metric allows yo…" at bounding box center [831, 380] width 1281 height 702
click at [68, 161] on link "Metrics" at bounding box center [95, 155] width 190 height 28
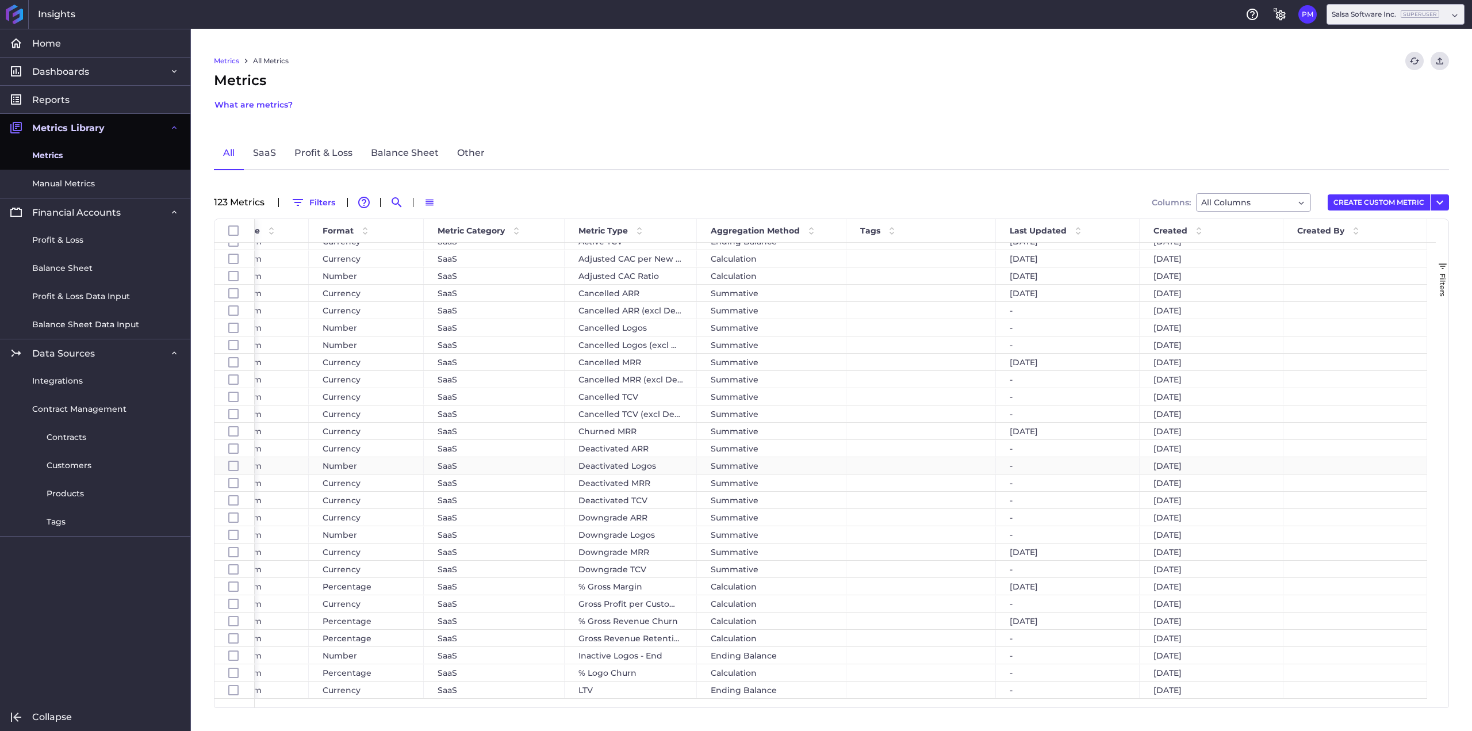
scroll to position [356, 0]
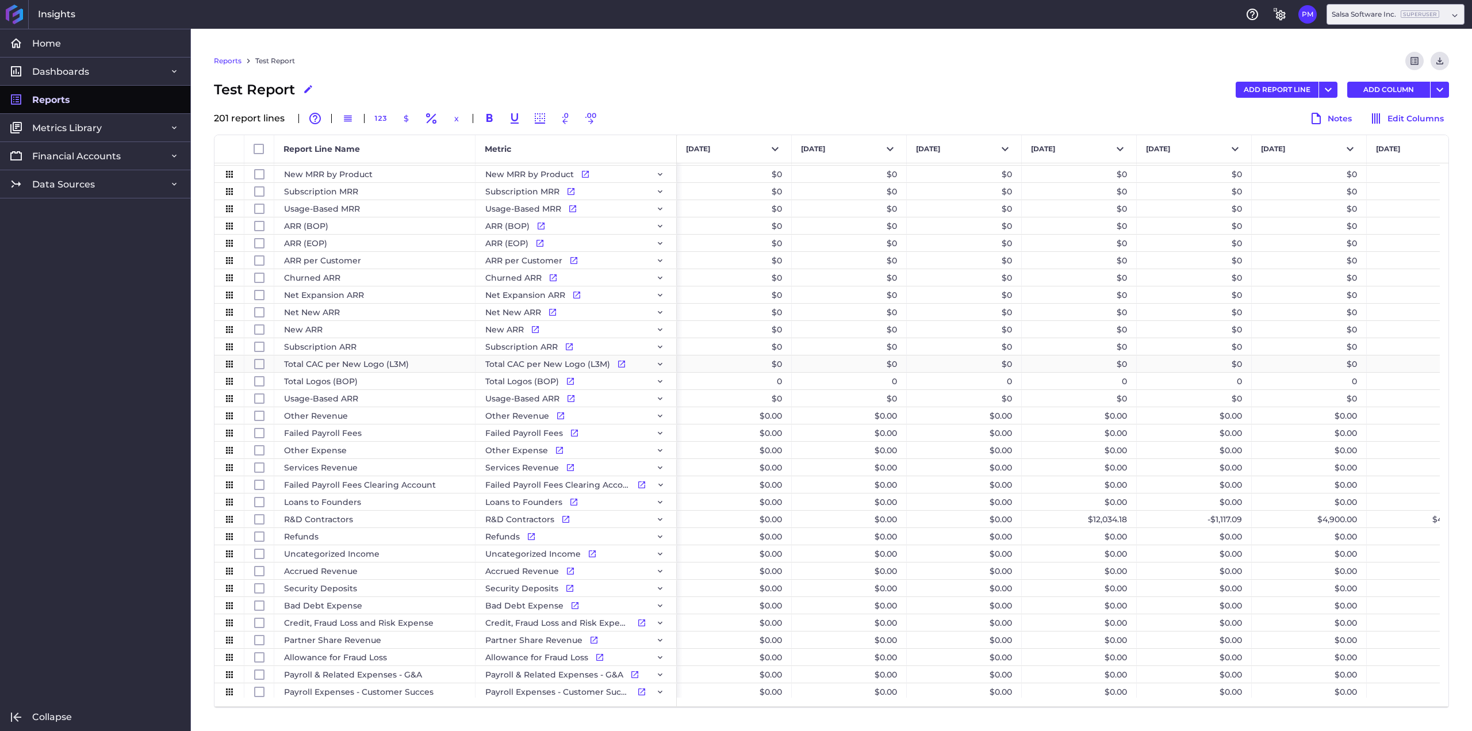
scroll to position [2932, 0]
